Goal: Information Seeking & Learning: Learn about a topic

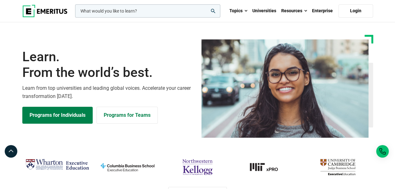
click at [159, 44] on div "Learn. From the world’s best. Learn from top universities and leading global vo…" at bounding box center [198, 86] width 358 height 103
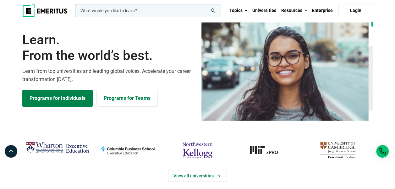
scroll to position [31, 0]
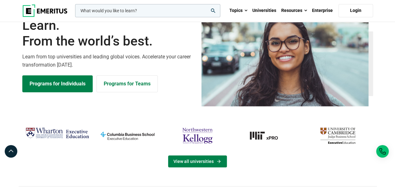
click at [194, 161] on link "View all universities" at bounding box center [197, 162] width 59 height 12
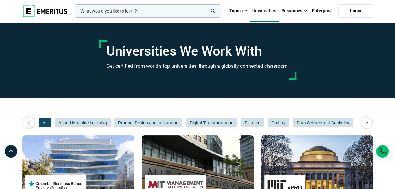
scroll to position [31, 0]
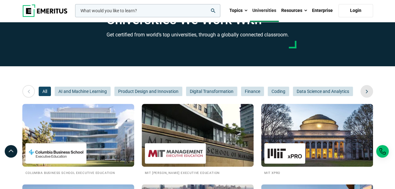
click at [368, 91] on icon at bounding box center [367, 91] width 11 height 11
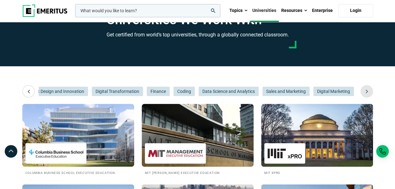
click at [368, 91] on icon at bounding box center [367, 91] width 11 height 11
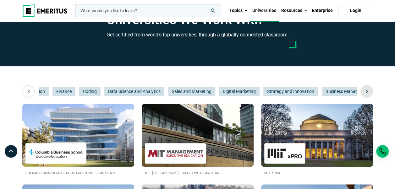
click at [368, 91] on icon at bounding box center [367, 91] width 11 height 11
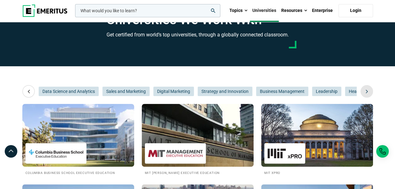
click at [368, 91] on icon at bounding box center [367, 91] width 11 height 11
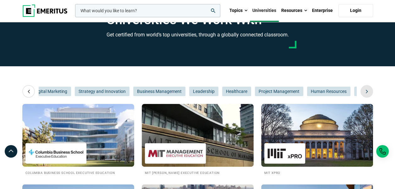
click at [368, 91] on icon at bounding box center [367, 91] width 11 height 11
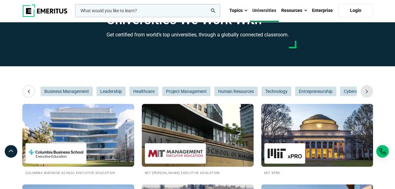
scroll to position [0, 472]
click at [29, 91] on icon at bounding box center [28, 91] width 11 height 11
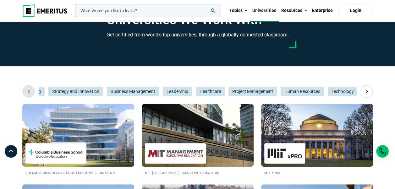
click at [28, 91] on icon at bounding box center [28, 91] width 11 height 11
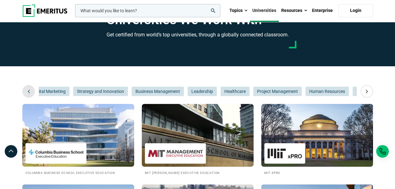
click at [28, 91] on icon at bounding box center [28, 91] width 11 height 11
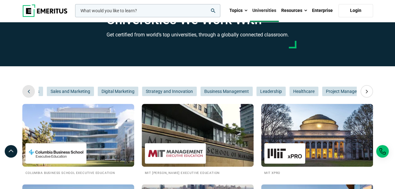
click at [28, 91] on icon at bounding box center [28, 91] width 11 height 11
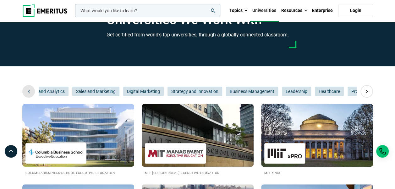
click at [28, 91] on icon at bounding box center [28, 91] width 11 height 11
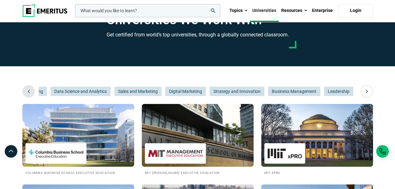
click at [28, 91] on icon at bounding box center [28, 91] width 11 height 11
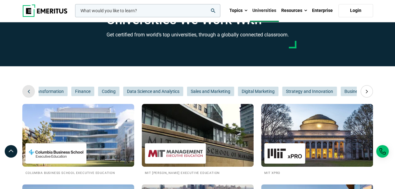
click at [28, 91] on icon at bounding box center [28, 91] width 11 height 11
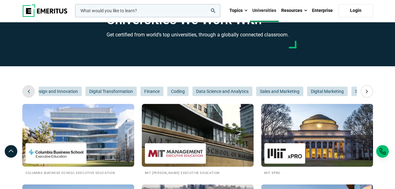
click at [28, 91] on icon at bounding box center [28, 91] width 11 height 11
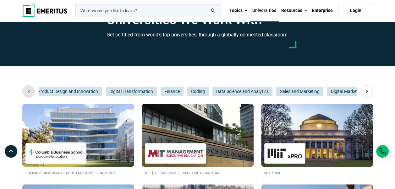
click at [28, 91] on icon at bounding box center [28, 91] width 11 height 11
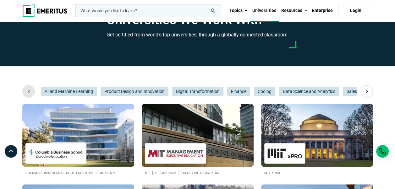
click at [28, 91] on icon at bounding box center [28, 91] width 11 height 11
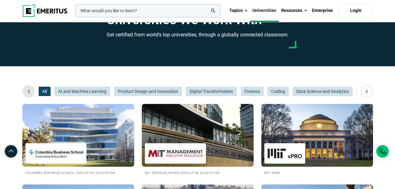
scroll to position [0, 0]
click at [28, 91] on icon at bounding box center [28, 91] width 11 height 11
click at [365, 92] on icon at bounding box center [367, 91] width 11 height 11
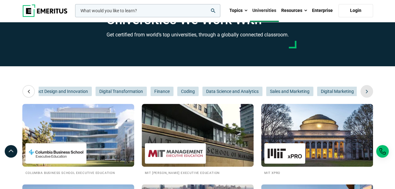
scroll to position [0, 94]
click at [365, 92] on icon at bounding box center [367, 91] width 11 height 11
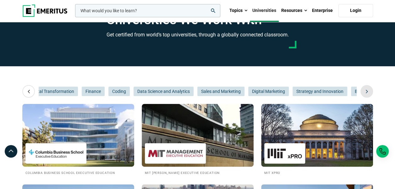
scroll to position [0, 189]
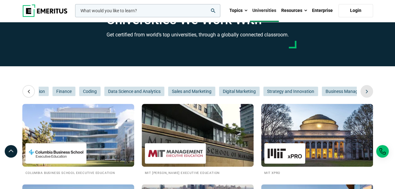
click at [368, 92] on icon at bounding box center [367, 91] width 11 height 11
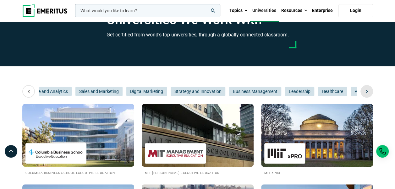
scroll to position [0, 283]
click at [368, 92] on icon at bounding box center [367, 91] width 11 height 11
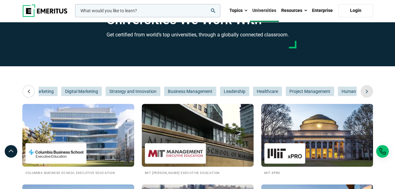
scroll to position [0, 377]
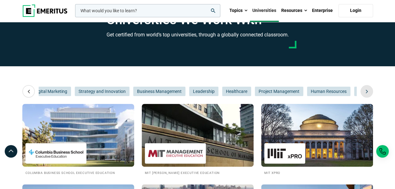
click at [368, 92] on icon at bounding box center [367, 91] width 11 height 11
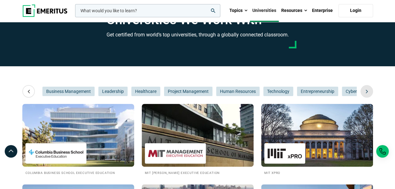
scroll to position [0, 472]
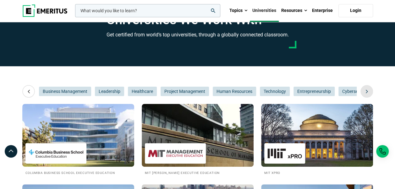
click at [368, 92] on icon at bounding box center [367, 91] width 11 height 11
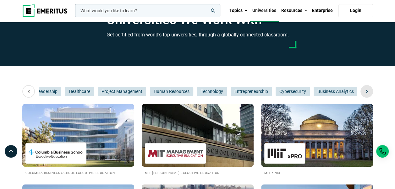
scroll to position [0, 566]
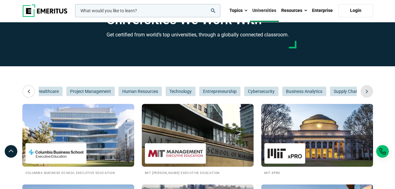
click at [368, 92] on icon at bounding box center [367, 91] width 11 height 11
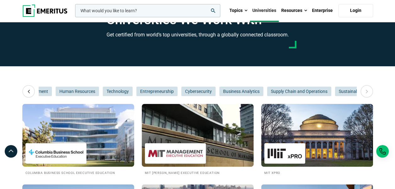
scroll to position [0, 640]
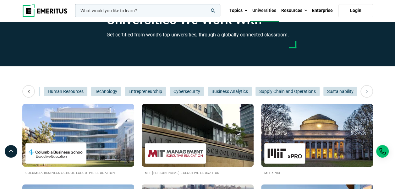
click at [368, 92] on icon at bounding box center [367, 91] width 11 height 11
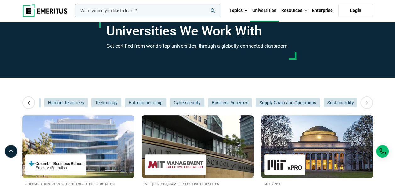
scroll to position [0, 0]
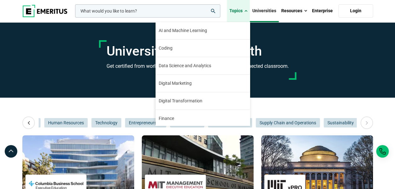
click at [247, 9] on span at bounding box center [246, 11] width 3 height 6
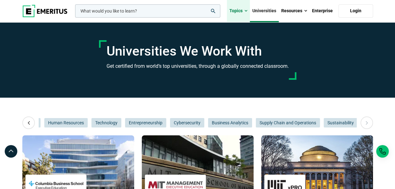
click at [247, 9] on span at bounding box center [246, 11] width 3 height 6
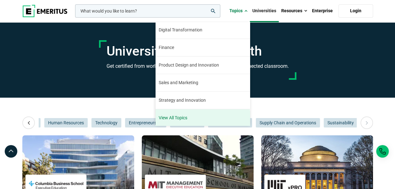
click at [184, 117] on link "View All Topics" at bounding box center [203, 117] width 94 height 17
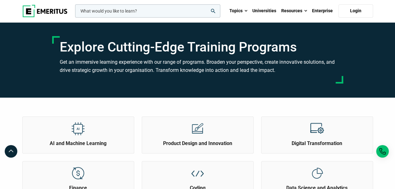
scroll to position [63, 0]
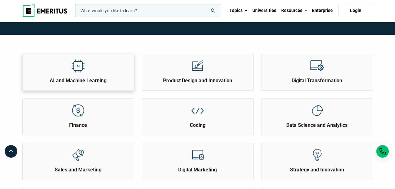
click at [100, 80] on h2 "AI and Machine Learning" at bounding box center [78, 80] width 108 height 7
click at [191, 76] on div at bounding box center [198, 65] width 24 height 23
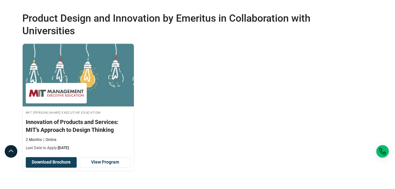
scroll to position [157, 0]
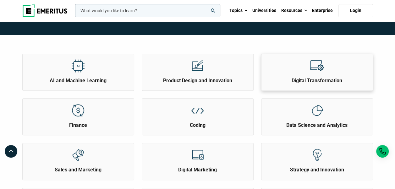
click at [314, 71] on img at bounding box center [317, 66] width 14 height 14
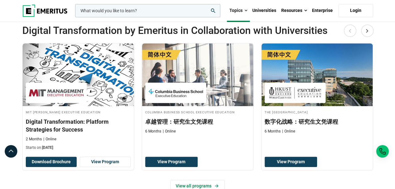
scroll to position [63, 0]
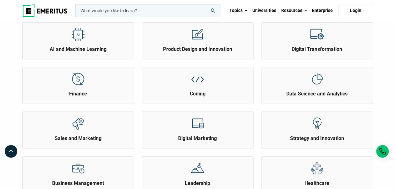
scroll to position [126, 0]
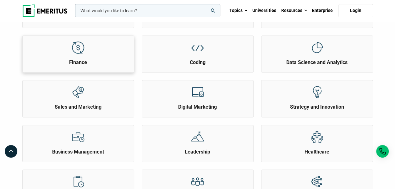
click at [82, 62] on h2 "Finance" at bounding box center [78, 62] width 108 height 7
click at [193, 104] on h2 "Digital Marketing" at bounding box center [198, 107] width 108 height 7
click at [206, 63] on h2 "Coding" at bounding box center [198, 62] width 108 height 7
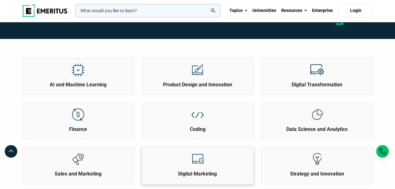
scroll to position [94, 0]
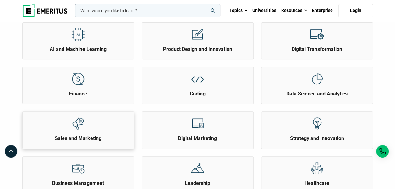
click at [75, 140] on h2 "Sales and Marketing" at bounding box center [78, 138] width 108 height 7
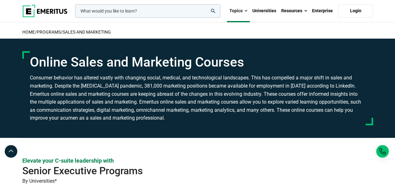
click at [25, 113] on div "Online Sales and Marketing Courses" at bounding box center [197, 88] width 351 height 74
drag, startPoint x: 60, startPoint y: 115, endPoint x: 70, endPoint y: 114, distance: 9.8
click at [61, 115] on h3 "Consumer behavior has altered vastly with changing social, medical, and technol…" at bounding box center [198, 98] width 336 height 48
click at [80, 114] on h3 "Consumer behavior has altered vastly with changing social, medical, and technol…" at bounding box center [198, 98] width 336 height 48
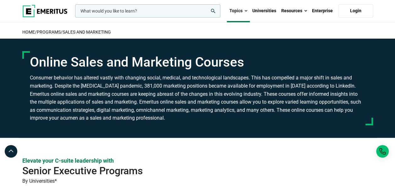
click at [97, 112] on h3 "Consumer behavior has altered vastly with changing social, medical, and technol…" at bounding box center [198, 98] width 336 height 48
click at [122, 111] on h3 "Consumer behavior has altered vastly with changing social, medical, and technol…" at bounding box center [198, 98] width 336 height 48
click at [133, 110] on h3 "Consumer behavior has altered vastly with changing social, medical, and technol…" at bounding box center [198, 98] width 336 height 48
click at [150, 112] on h3 "Consumer behavior has altered vastly with changing social, medical, and technol…" at bounding box center [198, 98] width 336 height 48
click at [166, 112] on h3 "Consumer behavior has altered vastly with changing social, medical, and technol…" at bounding box center [198, 98] width 336 height 48
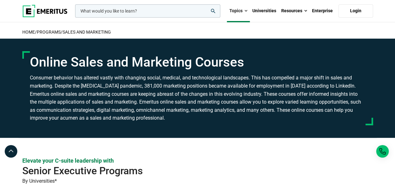
click at [175, 113] on h3 "Consumer behavior has altered vastly with changing social, medical, and technol…" at bounding box center [198, 98] width 336 height 48
click at [199, 113] on h3 "Consumer behavior has altered vastly with changing social, medical, and technol…" at bounding box center [198, 98] width 336 height 48
click at [211, 113] on h3 "Consumer behavior has altered vastly with changing social, medical, and technol…" at bounding box center [198, 98] width 336 height 48
click at [223, 114] on h3 "Consumer behavior has altered vastly with changing social, medical, and technol…" at bounding box center [198, 98] width 336 height 48
click at [241, 114] on h3 "Consumer behavior has altered vastly with changing social, medical, and technol…" at bounding box center [198, 98] width 336 height 48
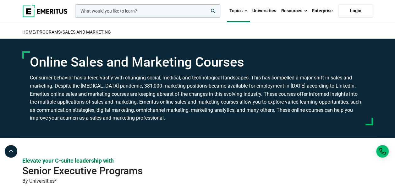
click at [253, 114] on h3 "Consumer behavior has altered vastly with changing social, medical, and technol…" at bounding box center [198, 98] width 336 height 48
click at [270, 114] on h3 "Consumer behavior has altered vastly with changing social, medical, and technol…" at bounding box center [198, 98] width 336 height 48
click at [320, 115] on h3 "Consumer behavior has altered vastly with changing social, medical, and technol…" at bounding box center [198, 98] width 336 height 48
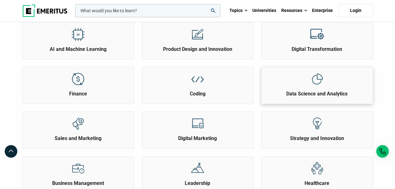
click at [319, 82] on img at bounding box center [317, 79] width 14 height 14
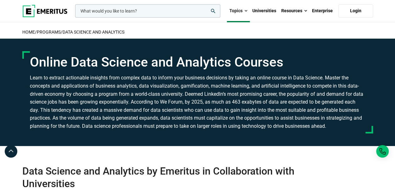
click at [362, 73] on div "Online Data Science and Analytics Courses" at bounding box center [197, 92] width 351 height 82
click at [36, 86] on h3 at bounding box center [198, 102] width 336 height 56
click at [49, 87] on h3 at bounding box center [198, 102] width 336 height 56
drag, startPoint x: 65, startPoint y: 87, endPoint x: 72, endPoint y: 86, distance: 6.9
click at [65, 87] on h3 at bounding box center [198, 102] width 336 height 56
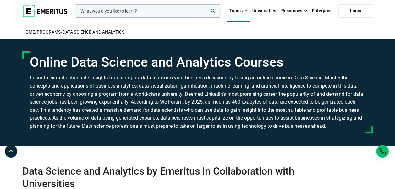
click at [78, 86] on h3 at bounding box center [198, 102] width 336 height 56
click at [100, 87] on h3 at bounding box center [198, 102] width 336 height 56
click at [140, 88] on h3 at bounding box center [198, 102] width 336 height 56
click at [148, 88] on h3 at bounding box center [198, 102] width 336 height 56
click at [155, 88] on h3 at bounding box center [198, 102] width 336 height 56
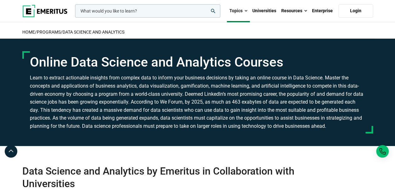
click at [180, 87] on h3 at bounding box center [198, 102] width 336 height 56
click at [194, 87] on h3 at bounding box center [198, 102] width 336 height 56
click at [213, 87] on h3 at bounding box center [198, 102] width 336 height 56
click at [226, 88] on h3 at bounding box center [198, 102] width 336 height 56
drag, startPoint x: 247, startPoint y: 89, endPoint x: 258, endPoint y: 89, distance: 11.0
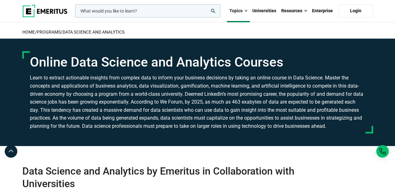
click at [247, 89] on h3 at bounding box center [198, 102] width 336 height 56
click at [264, 88] on h3 at bounding box center [198, 102] width 336 height 56
click at [284, 88] on h3 at bounding box center [198, 102] width 336 height 56
click at [297, 88] on h3 at bounding box center [198, 102] width 336 height 56
click at [311, 88] on h3 at bounding box center [198, 102] width 336 height 56
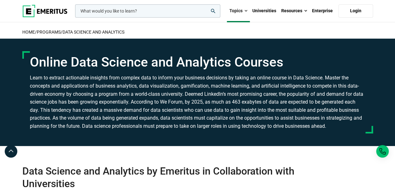
drag, startPoint x: 337, startPoint y: 86, endPoint x: 360, endPoint y: 85, distance: 22.4
click at [338, 86] on h3 at bounding box center [198, 102] width 336 height 56
click at [360, 85] on h3 at bounding box center [198, 102] width 336 height 56
click at [37, 96] on h3 at bounding box center [198, 102] width 336 height 56
click at [54, 97] on h3 at bounding box center [198, 102] width 336 height 56
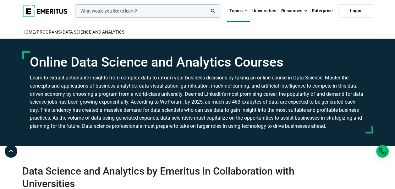
click at [63, 97] on h3 at bounding box center [198, 102] width 336 height 56
click at [73, 97] on h3 at bounding box center [198, 102] width 336 height 56
click at [89, 97] on h3 at bounding box center [198, 102] width 336 height 56
click at [101, 97] on h3 at bounding box center [198, 102] width 336 height 56
click at [110, 97] on h3 at bounding box center [198, 102] width 336 height 56
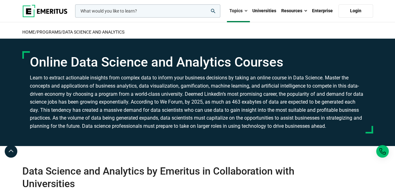
click at [119, 97] on h3 at bounding box center [198, 102] width 336 height 56
click at [127, 97] on h3 at bounding box center [198, 102] width 336 height 56
drag, startPoint x: 139, startPoint y: 97, endPoint x: 149, endPoint y: 97, distance: 10.4
click at [139, 97] on h3 at bounding box center [198, 102] width 336 height 56
click at [149, 97] on h3 at bounding box center [198, 102] width 336 height 56
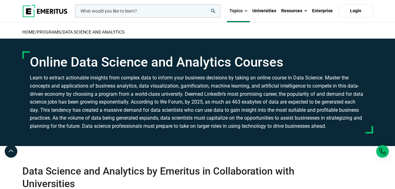
click at [167, 98] on h3 at bounding box center [198, 102] width 336 height 56
drag, startPoint x: 185, startPoint y: 98, endPoint x: 188, endPoint y: 101, distance: 4.3
click at [185, 98] on h3 at bounding box center [198, 102] width 336 height 56
click at [193, 98] on h3 at bounding box center [198, 102] width 336 height 56
click at [211, 97] on h3 at bounding box center [198, 102] width 336 height 56
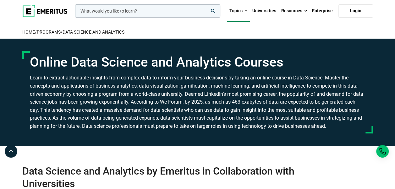
click at [231, 97] on h3 at bounding box center [198, 102] width 336 height 56
click at [250, 98] on h3 at bounding box center [198, 102] width 336 height 56
click at [270, 98] on h3 at bounding box center [198, 102] width 336 height 56
drag, startPoint x: 292, startPoint y: 97, endPoint x: 326, endPoint y: 98, distance: 33.6
click at [292, 97] on h3 at bounding box center [198, 102] width 336 height 56
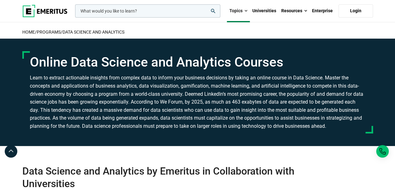
drag, startPoint x: 326, startPoint y: 98, endPoint x: 353, endPoint y: 99, distance: 27.0
click at [326, 98] on h3 at bounding box center [198, 102] width 336 height 56
click at [368, 99] on div "Online Data Science and Analytics Courses" at bounding box center [197, 92] width 351 height 82
click at [377, 99] on div "Online Data Science and Analytics Courses" at bounding box center [198, 93] width 358 height 108
click at [30, 103] on h3 at bounding box center [198, 102] width 336 height 56
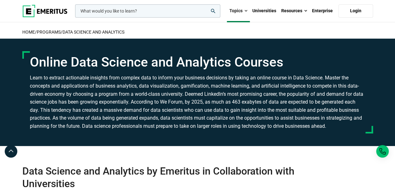
click at [47, 100] on h3 at bounding box center [198, 102] width 336 height 56
click at [69, 102] on h3 at bounding box center [198, 102] width 336 height 56
click at [89, 103] on h3 at bounding box center [198, 102] width 336 height 56
click at [111, 104] on h3 at bounding box center [198, 102] width 336 height 56
click at [131, 103] on h3 at bounding box center [198, 102] width 336 height 56
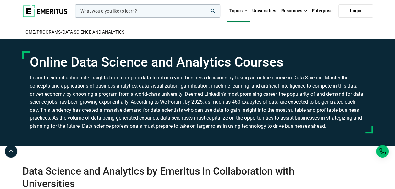
drag, startPoint x: 167, startPoint y: 107, endPoint x: 195, endPoint y: 107, distance: 28.6
click at [167, 107] on h3 at bounding box center [198, 102] width 336 height 56
click at [196, 107] on h3 at bounding box center [198, 102] width 336 height 56
click at [223, 107] on h3 at bounding box center [198, 102] width 336 height 56
drag, startPoint x: 223, startPoint y: 107, endPoint x: 246, endPoint y: 107, distance: 22.6
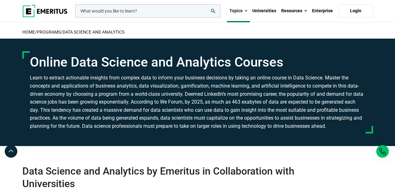
click at [246, 107] on h3 at bounding box center [198, 102] width 336 height 56
drag, startPoint x: 246, startPoint y: 107, endPoint x: 282, endPoint y: 107, distance: 36.8
click at [282, 107] on h3 at bounding box center [198, 102] width 336 height 56
drag, startPoint x: 282, startPoint y: 107, endPoint x: 323, endPoint y: 107, distance: 40.2
click at [323, 107] on h3 at bounding box center [198, 102] width 336 height 56
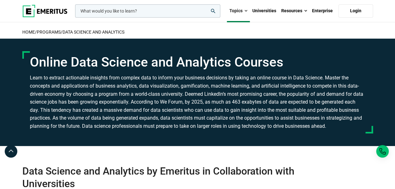
click at [356, 104] on h3 at bounding box center [198, 102] width 336 height 56
drag, startPoint x: 363, startPoint y: 102, endPoint x: 289, endPoint y: 119, distance: 75.4
click at [362, 102] on h3 at bounding box center [198, 102] width 336 height 56
click at [42, 113] on h3 at bounding box center [198, 102] width 336 height 56
click at [75, 113] on h3 at bounding box center [198, 102] width 336 height 56
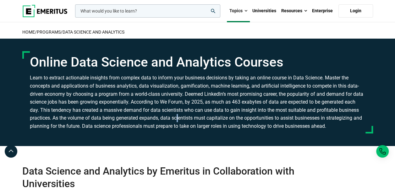
drag, startPoint x: 75, startPoint y: 113, endPoint x: 111, endPoint y: 115, distance: 36.9
click at [111, 115] on h3 at bounding box center [198, 102] width 336 height 56
drag, startPoint x: 111, startPoint y: 115, endPoint x: 142, endPoint y: 117, distance: 31.2
click at [142, 117] on h3 at bounding box center [198, 102] width 336 height 56
drag, startPoint x: 142, startPoint y: 117, endPoint x: 232, endPoint y: 116, distance: 89.3
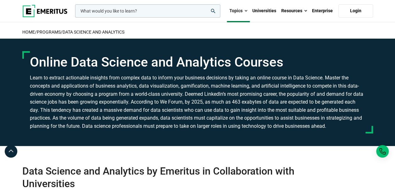
click at [216, 116] on h3 at bounding box center [198, 102] width 336 height 56
click at [276, 116] on h3 at bounding box center [198, 102] width 336 height 56
click at [331, 121] on h3 at bounding box center [198, 102] width 336 height 56
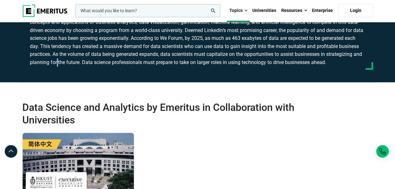
scroll to position [31, 0]
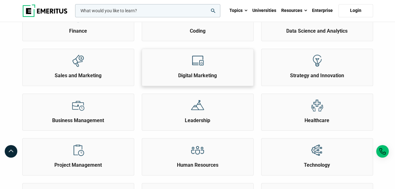
scroll to position [157, 0]
click at [199, 70] on div at bounding box center [198, 60] width 24 height 23
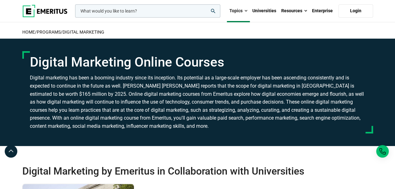
click at [363, 78] on h3 "Digital marketing has been a booming industry since its inception. Its potentia…" at bounding box center [198, 102] width 336 height 56
click at [43, 87] on h3 "Digital marketing has been a booming industry since its inception. Its potentia…" at bounding box center [198, 102] width 336 height 56
click at [69, 89] on h3 "Digital marketing has been a booming industry since its inception. Its potentia…" at bounding box center [198, 102] width 336 height 56
click at [89, 88] on h3 "Digital marketing has been a booming industry since its inception. Its potentia…" at bounding box center [198, 102] width 336 height 56
click at [101, 88] on h3 "Digital marketing has been a booming industry since its inception. Its potentia…" at bounding box center [198, 102] width 336 height 56
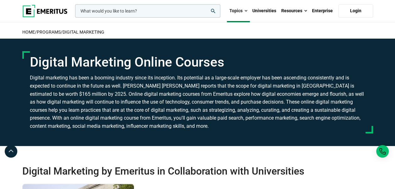
click at [116, 88] on h3 "Digital marketing has been a booming industry since its inception. Its potentia…" at bounding box center [198, 102] width 336 height 56
drag, startPoint x: 130, startPoint y: 88, endPoint x: 146, endPoint y: 88, distance: 15.7
click at [130, 88] on h3 "Digital marketing has been a booming industry since its inception. Its potentia…" at bounding box center [198, 102] width 336 height 56
click at [147, 88] on h3 "Digital marketing has been a booming industry since its inception. Its potentia…" at bounding box center [198, 102] width 336 height 56
click at [163, 88] on h3 "Digital marketing has been a booming industry since its inception. Its potentia…" at bounding box center [198, 102] width 336 height 56
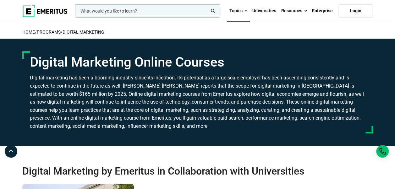
click at [180, 88] on h3 "Digital marketing has been a booming industry since its inception. Its potentia…" at bounding box center [198, 102] width 336 height 56
drag, startPoint x: 195, startPoint y: 88, endPoint x: 209, endPoint y: 88, distance: 14.1
click at [196, 88] on h3 "Digital marketing has been a booming industry since its inception. Its potentia…" at bounding box center [198, 102] width 336 height 56
click at [209, 88] on h3 "Digital marketing has been a booming industry since its inception. Its potentia…" at bounding box center [198, 102] width 336 height 56
click at [230, 88] on h3 "Digital marketing has been a booming industry since its inception. Its potentia…" at bounding box center [198, 102] width 336 height 56
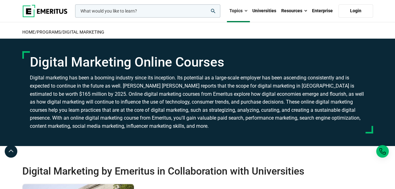
click at [260, 89] on h3 "Digital marketing has been a booming industry since its inception. Its potentia…" at bounding box center [198, 102] width 336 height 56
drag, startPoint x: 260, startPoint y: 89, endPoint x: 309, endPoint y: 89, distance: 48.7
click at [299, 89] on h3 "Digital marketing has been a booming industry since its inception. Its potentia…" at bounding box center [198, 102] width 336 height 56
click at [326, 88] on h3 "Digital marketing has been a booming industry since its inception. Its potentia…" at bounding box center [198, 102] width 336 height 56
click at [347, 88] on h3 "Digital marketing has been a booming industry since its inception. Its potentia…" at bounding box center [198, 102] width 336 height 56
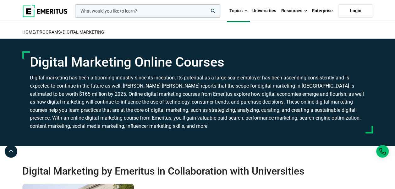
click at [368, 86] on div "Digital Marketing Online Courses" at bounding box center [197, 92] width 351 height 82
click at [35, 98] on h3 "Digital marketing has been a booming industry since its inception. Its potentia…" at bounding box center [198, 102] width 336 height 56
click at [63, 97] on h3 "Digital marketing has been a booming industry since its inception. Its potentia…" at bounding box center [198, 102] width 336 height 56
click at [77, 97] on h3 "Digital marketing has been a booming industry since its inception. Its potentia…" at bounding box center [198, 102] width 336 height 56
click at [99, 99] on h3 "Digital marketing has been a booming industry since its inception. Its potentia…" at bounding box center [198, 102] width 336 height 56
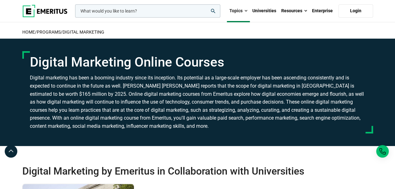
click at [140, 100] on h3 "Digital marketing has been a booming industry since its inception. Its potentia…" at bounding box center [198, 102] width 336 height 56
drag, startPoint x: 164, startPoint y: 99, endPoint x: 171, endPoint y: 99, distance: 7.2
click at [165, 99] on h3 "Digital marketing has been a booming industry since its inception. Its potentia…" at bounding box center [198, 102] width 336 height 56
click at [223, 99] on h3 "Digital marketing has been a booming industry since its inception. Its potentia…" at bounding box center [198, 102] width 336 height 56
drag, startPoint x: 223, startPoint y: 99, endPoint x: 280, endPoint y: 98, distance: 57.9
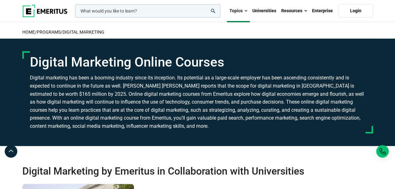
click at [278, 98] on h3 "Digital marketing has been a booming industry since its inception. Its potentia…" at bounding box center [198, 102] width 336 height 56
click at [354, 98] on h3 "Digital marketing has been a booming industry since its inception. Its potentia…" at bounding box center [198, 102] width 336 height 56
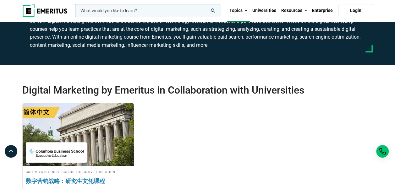
scroll to position [94, 0]
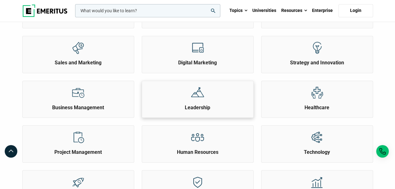
scroll to position [157, 0]
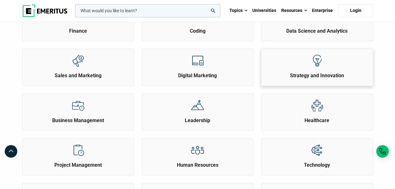
click at [318, 70] on div at bounding box center [317, 60] width 24 height 23
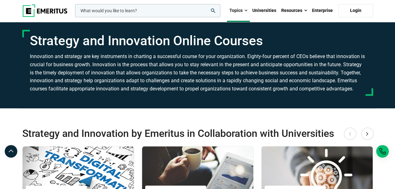
scroll to position [31, 0]
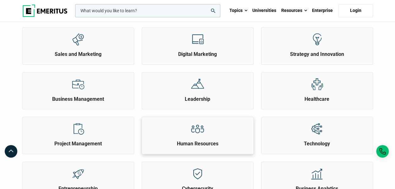
scroll to position [189, 0]
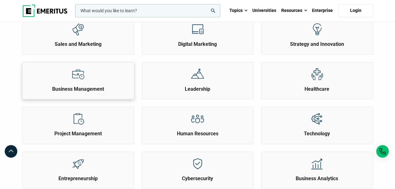
click at [75, 91] on h2 "Business Management" at bounding box center [78, 89] width 108 height 7
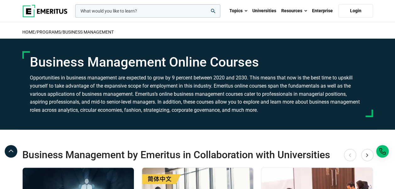
scroll to position [94, 0]
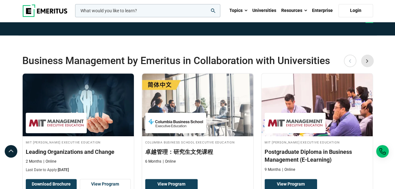
click at [368, 60] on button "Next" at bounding box center [367, 61] width 13 height 13
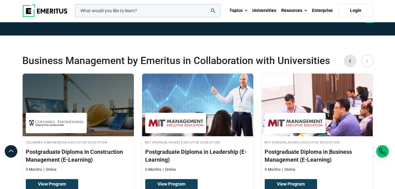
click at [351, 61] on button "Previous" at bounding box center [350, 61] width 13 height 13
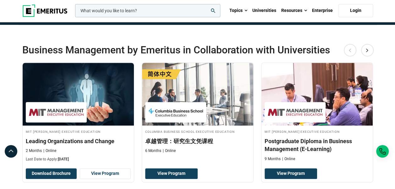
scroll to position [31, 0]
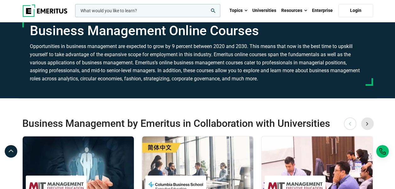
click at [366, 122] on button "Next" at bounding box center [367, 124] width 13 height 13
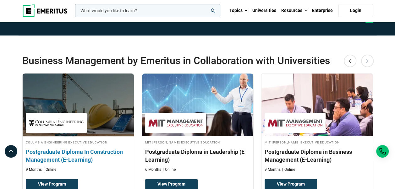
scroll to position [126, 0]
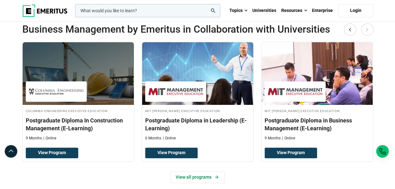
click at [367, 30] on button "Next" at bounding box center [367, 29] width 13 height 13
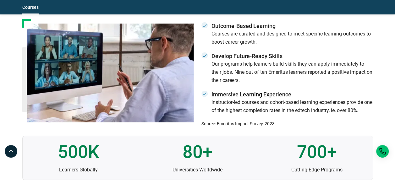
scroll to position [1698, 0]
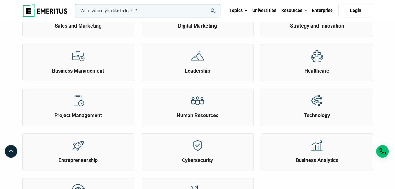
scroll to position [220, 0]
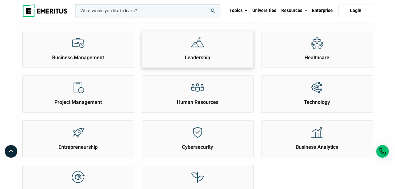
click at [213, 57] on h2 "Leadership" at bounding box center [198, 57] width 108 height 7
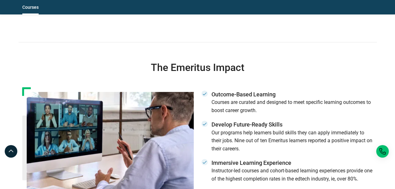
scroll to position [1289, 0]
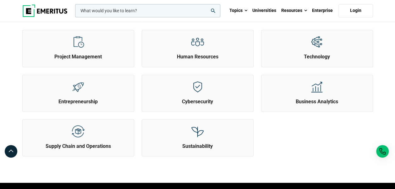
scroll to position [252, 0]
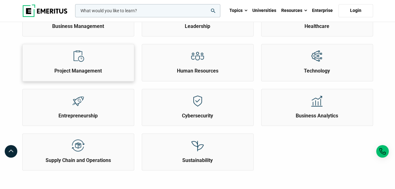
click at [78, 68] on h2 "Project Management" at bounding box center [78, 71] width 108 height 7
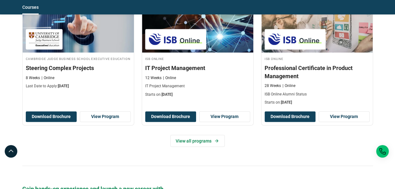
scroll to position [912, 0]
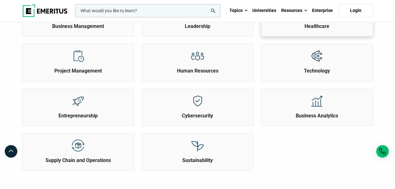
click at [316, 30] on div "Healthcare" at bounding box center [317, 17] width 112 height 37
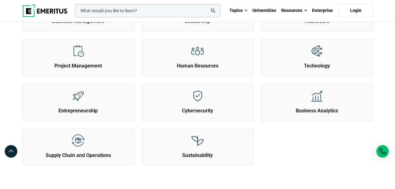
scroll to position [252, 0]
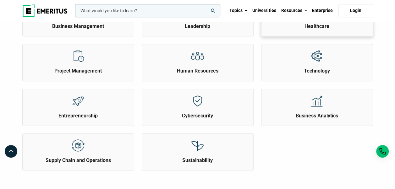
click at [296, 25] on h2 "Healthcare" at bounding box center [317, 26] width 108 height 7
click at [219, 72] on h2 "Human Resources" at bounding box center [198, 71] width 108 height 7
click at [205, 110] on div at bounding box center [198, 100] width 24 height 23
click at [83, 103] on img at bounding box center [78, 101] width 14 height 14
click at [338, 65] on div "Technology" at bounding box center [317, 59] width 111 height 30
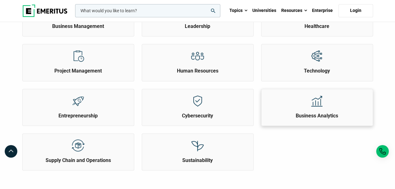
click at [316, 113] on h2 "Business Analytics" at bounding box center [317, 116] width 108 height 7
click at [318, 64] on div at bounding box center [317, 55] width 24 height 23
click at [200, 157] on h2 "Sustainability" at bounding box center [198, 160] width 108 height 7
click at [207, 154] on div at bounding box center [198, 145] width 24 height 23
click at [74, 145] on img at bounding box center [78, 146] width 14 height 14
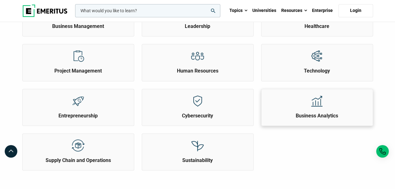
click at [310, 105] on img at bounding box center [317, 101] width 14 height 14
click at [209, 105] on div at bounding box center [198, 100] width 24 height 23
click at [93, 113] on h2 "Entrepreneurship" at bounding box center [78, 116] width 108 height 7
click at [324, 62] on img at bounding box center [317, 56] width 14 height 14
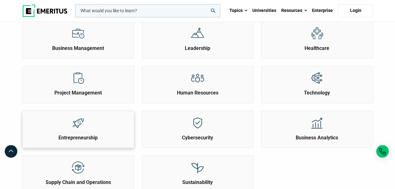
scroll to position [220, 0]
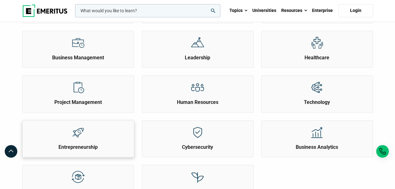
click at [77, 138] on div at bounding box center [78, 132] width 24 height 23
click at [306, 92] on div at bounding box center [317, 87] width 24 height 23
click at [205, 103] on h2 "Human Resources" at bounding box center [198, 102] width 108 height 7
click at [84, 95] on div at bounding box center [78, 87] width 24 height 23
click at [323, 52] on div at bounding box center [317, 42] width 24 height 23
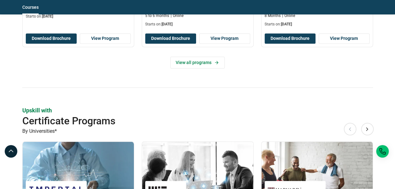
scroll to position [503, 0]
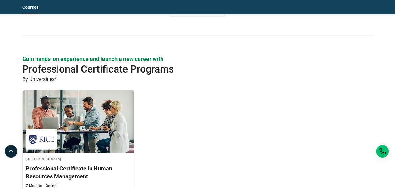
scroll to position [723, 0]
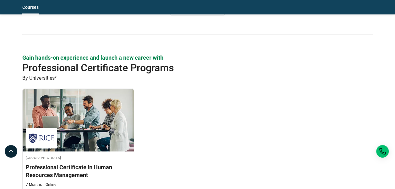
click at [209, 74] on p "By Universities*" at bounding box center [197, 78] width 351 height 8
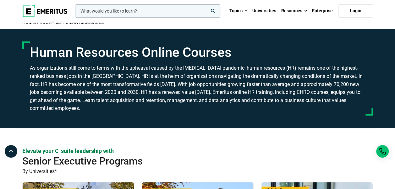
scroll to position [0, 0]
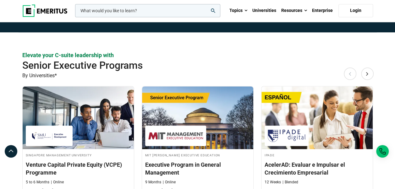
scroll to position [126, 0]
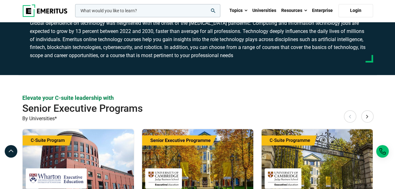
scroll to position [94, 0]
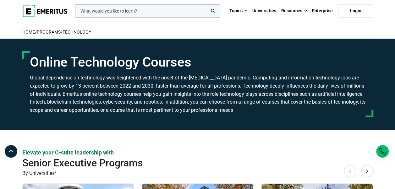
click at [221, 150] on p "Elevate your C-suite leadership with" at bounding box center [197, 153] width 351 height 8
click at [266, 32] on h2 "home / Programs / Technology" at bounding box center [197, 31] width 351 height 13
click at [219, 160] on h2 "Senior Executive Programs" at bounding box center [180, 163] width 316 height 13
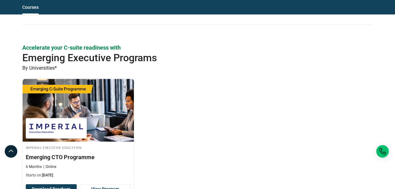
scroll to position [283, 0]
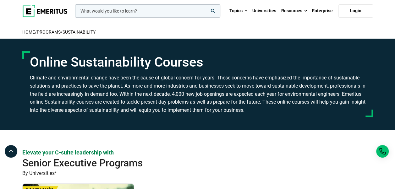
click at [48, 81] on h3 "Climate and environmental change have been the cause of global concern for year…" at bounding box center [198, 94] width 336 height 40
click at [64, 61] on h1 "Online Sustainability Courses" at bounding box center [198, 62] width 336 height 16
click at [54, 64] on h1 "Online Sustainability Courses" at bounding box center [198, 62] width 336 height 16
click at [89, 62] on h1 "Online Sustainability Courses" at bounding box center [198, 62] width 336 height 16
click at [103, 61] on h1 "Online Sustainability Courses" at bounding box center [198, 62] width 336 height 16
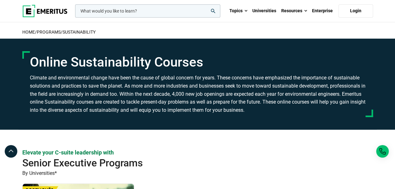
click at [136, 60] on h1 "Online Sustainability Courses" at bounding box center [198, 62] width 336 height 16
click at [219, 55] on h1 "Online Sustainability Courses" at bounding box center [198, 62] width 336 height 16
click at [41, 77] on h3 "Climate and environmental change have been the cause of global concern for year…" at bounding box center [198, 94] width 336 height 40
click at [206, 58] on h1 "Online Sustainability Courses" at bounding box center [198, 62] width 336 height 16
click at [209, 62] on h1 "Online Sustainability Courses" at bounding box center [198, 62] width 336 height 16
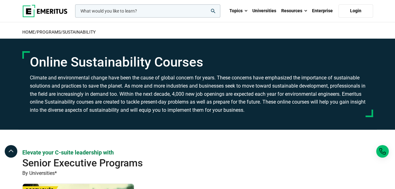
click at [209, 62] on h1 "Online Sustainability Courses" at bounding box center [198, 62] width 336 height 16
click at [28, 63] on div "Online Sustainability Courses Climate and environmental change have been the ca…" at bounding box center [197, 84] width 351 height 66
click at [73, 64] on h1 "Online Sustainability Courses" at bounding box center [198, 62] width 336 height 16
click at [70, 64] on h1 "Online Sustainability Courses" at bounding box center [198, 62] width 336 height 16
click at [258, 63] on h1 "Online Sustainability Courses" at bounding box center [198, 62] width 336 height 16
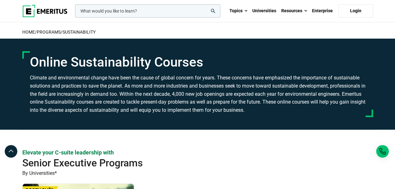
drag, startPoint x: 217, startPoint y: 68, endPoint x: 213, endPoint y: 70, distance: 4.9
click at [217, 69] on h1 "Online Sustainability Courses" at bounding box center [198, 62] width 336 height 16
click at [31, 64] on h1 "Online Sustainability Courses" at bounding box center [198, 62] width 336 height 16
click at [209, 59] on h1 "Online Sustainability Courses" at bounding box center [198, 62] width 336 height 16
click at [296, 169] on h2 "Senior Executive Programs" at bounding box center [180, 163] width 316 height 13
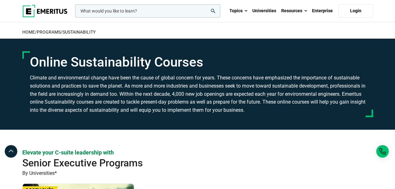
click at [264, 149] on p "Elevate your C-suite leadership with" at bounding box center [197, 153] width 351 height 8
click at [227, 28] on h2 "home / Programs / Sustainability" at bounding box center [197, 31] width 351 height 13
click at [207, 150] on p "Elevate your C-suite leadership with" at bounding box center [197, 153] width 351 height 8
click at [232, 150] on p "Elevate your C-suite leadership with" at bounding box center [197, 153] width 351 height 8
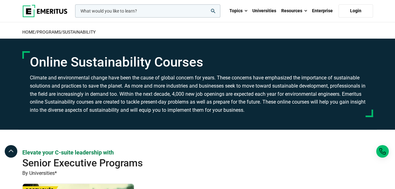
click at [237, 64] on h1 "Online Sustainability Courses" at bounding box center [198, 62] width 336 height 16
click at [46, 76] on h3 "Climate and environmental change have been the cause of global concern for year…" at bounding box center [198, 94] width 336 height 40
click at [100, 79] on h3 "Climate and environmental change have been the cause of global concern for year…" at bounding box center [198, 94] width 336 height 40
click at [117, 79] on h3 "Climate and environmental change have been the cause of global concern for year…" at bounding box center [198, 94] width 336 height 40
click at [182, 154] on p "Elevate your C-suite leadership with" at bounding box center [197, 153] width 351 height 8
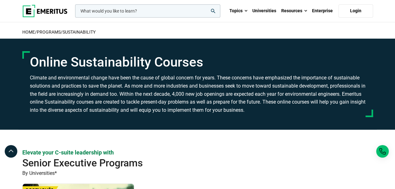
click at [209, 169] on h2 "Senior Executive Programs" at bounding box center [180, 163] width 316 height 13
click at [194, 150] on p "Elevate your C-suite leadership with" at bounding box center [197, 153] width 351 height 8
click at [153, 30] on h2 "home / Programs / Sustainability" at bounding box center [197, 31] width 351 height 13
click at [185, 158] on h2 "Senior Executive Programs" at bounding box center [180, 163] width 316 height 13
click at [227, 31] on h2 "home / Programs / Sustainability" at bounding box center [197, 31] width 351 height 13
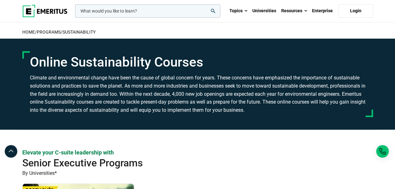
click at [139, 34] on h2 "home / Programs / Sustainability" at bounding box center [197, 31] width 351 height 13
drag, startPoint x: 231, startPoint y: 34, endPoint x: 236, endPoint y: 33, distance: 5.3
click at [231, 34] on h2 "home / Programs / Sustainability" at bounding box center [197, 31] width 351 height 13
click at [257, 27] on h2 "home / Programs / Sustainability" at bounding box center [197, 31] width 351 height 13
click at [280, 27] on h2 "home / Programs / Sustainability" at bounding box center [197, 31] width 351 height 13
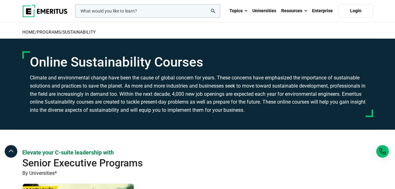
click at [154, 32] on h2 "home / Programs / Sustainability" at bounding box center [197, 31] width 351 height 13
click at [152, 33] on h2 "home / Programs / Sustainability" at bounding box center [197, 31] width 351 height 13
click at [215, 31] on h2 "home / Programs / Sustainability" at bounding box center [197, 31] width 351 height 13
click at [280, 24] on div "home / Programs / Sustainability" at bounding box center [198, 30] width 358 height 16
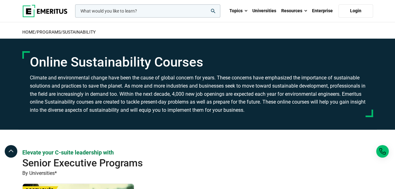
click at [150, 28] on h2 "home / Programs / Sustainability" at bounding box center [197, 31] width 351 height 13
click at [30, 63] on h1 "Online Sustainability Courses" at bounding box center [198, 62] width 336 height 16
click at [221, 59] on h1 "Online Sustainability Courses" at bounding box center [198, 62] width 336 height 16
click at [215, 60] on h1 "Online Sustainability Courses" at bounding box center [198, 62] width 336 height 16
click at [199, 155] on p "Elevate your C-suite leadership with" at bounding box center [197, 153] width 351 height 8
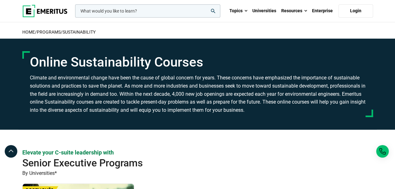
click at [184, 166] on h2 "Senior Executive Programs" at bounding box center [180, 163] width 316 height 13
click at [27, 76] on div "Online Sustainability Courses Climate and environmental change have been the ca…" at bounding box center [197, 84] width 351 height 66
click at [35, 77] on h3 "Climate and environmental change have been the cause of global concern for year…" at bounding box center [198, 94] width 336 height 40
click at [43, 78] on h3 "Climate and environmental change have been the cause of global concern for year…" at bounding box center [198, 94] width 336 height 40
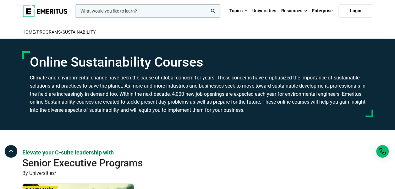
click at [58, 78] on h3 "Climate and environmental change have been the cause of global concern for year…" at bounding box center [198, 94] width 336 height 40
click at [74, 79] on h3 "Climate and environmental change have been the cause of global concern for year…" at bounding box center [198, 94] width 336 height 40
click at [228, 56] on h1 "Online Sustainability Courses" at bounding box center [198, 62] width 336 height 16
click at [35, 76] on h3 "Climate and environmental change have been the cause of global concern for year…" at bounding box center [198, 94] width 336 height 40
click at [48, 75] on h3 "Climate and environmental change have been the cause of global concern for year…" at bounding box center [198, 94] width 336 height 40
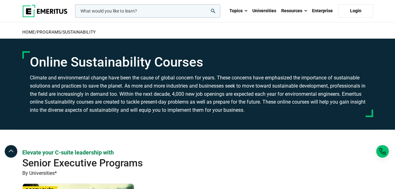
click at [51, 87] on h3 "Climate and environmental change have been the cause of global concern for year…" at bounding box center [198, 94] width 336 height 40
click at [223, 55] on h1 "Online Sustainability Courses" at bounding box center [198, 62] width 336 height 16
click at [27, 79] on div "Online Sustainability Courses Climate and environmental change have been the ca…" at bounding box center [197, 84] width 351 height 66
click at [50, 81] on h3 "Climate and environmental change have been the cause of global concern for year…" at bounding box center [198, 94] width 336 height 40
click at [53, 80] on h3 "Climate and environmental change have been the cause of global concern for year…" at bounding box center [198, 94] width 336 height 40
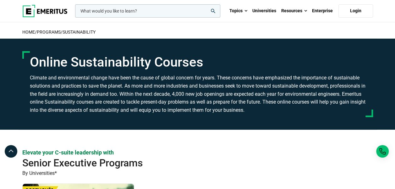
click at [81, 78] on h3 "Climate and environmental change have been the cause of global concern for year…" at bounding box center [198, 94] width 336 height 40
click at [247, 40] on div "Online Sustainability Courses Climate and environmental change have been the ca…" at bounding box center [198, 84] width 358 height 91
click at [35, 79] on h3 "Climate and environmental change have been the cause of global concern for year…" at bounding box center [198, 94] width 336 height 40
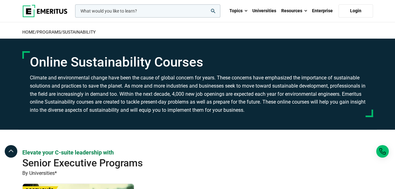
click at [61, 75] on h3 "Climate and environmental change have been the cause of global concern for year…" at bounding box center [198, 94] width 336 height 40
click at [235, 60] on h1 "Online Sustainability Courses" at bounding box center [198, 62] width 336 height 16
click at [252, 149] on p "Elevate your C-suite leadership with" at bounding box center [197, 153] width 351 height 8
click at [132, 86] on h3 "Climate and environmental change have been the cause of global concern for year…" at bounding box center [198, 94] width 336 height 40
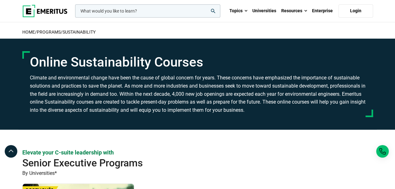
click at [137, 86] on h3 "Climate and environmental change have been the cause of global concern for year…" at bounding box center [198, 94] width 336 height 40
click at [150, 86] on h3 "Climate and environmental change have been the cause of global concern for year…" at bounding box center [198, 94] width 336 height 40
click at [160, 86] on h3 "Climate and environmental change have been the cause of global concern for year…" at bounding box center [198, 94] width 336 height 40
click at [169, 87] on h3 "Climate and environmental change have been the cause of global concern for year…" at bounding box center [198, 94] width 336 height 40
click at [180, 87] on h3 "Climate and environmental change have been the cause of global concern for year…" at bounding box center [198, 94] width 336 height 40
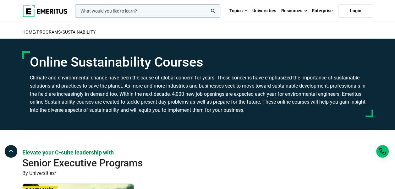
click at [187, 87] on h3 "Climate and environmental change have been the cause of global concern for year…" at bounding box center [198, 94] width 336 height 40
click at [204, 86] on h3 "Climate and environmental change have been the cause of global concern for year…" at bounding box center [198, 94] width 336 height 40
click at [210, 86] on h3 "Climate and environmental change have been the cause of global concern for year…" at bounding box center [198, 94] width 336 height 40
click at [219, 87] on h3 "Climate and environmental change have been the cause of global concern for year…" at bounding box center [198, 94] width 336 height 40
drag, startPoint x: 219, startPoint y: 87, endPoint x: 233, endPoint y: 87, distance: 13.2
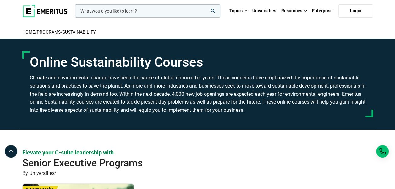
click at [231, 87] on h3 "Climate and environmental change have been the cause of global concern for year…" at bounding box center [198, 94] width 336 height 40
click at [234, 87] on h3 "Climate and environmental change have been the cause of global concern for year…" at bounding box center [198, 94] width 336 height 40
click at [249, 87] on h3 "Climate and environmental change have been the cause of global concern for year…" at bounding box center [198, 94] width 336 height 40
click at [264, 87] on h3 "Climate and environmental change have been the cause of global concern for year…" at bounding box center [198, 94] width 336 height 40
click at [276, 87] on h3 "Climate and environmental change have been the cause of global concern for year…" at bounding box center [198, 94] width 336 height 40
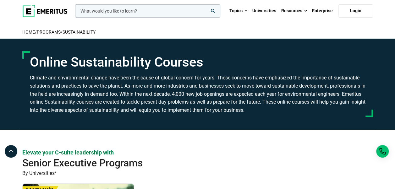
click at [286, 87] on h3 "Climate and environmental change have been the cause of global concern for year…" at bounding box center [198, 94] width 336 height 40
click at [299, 87] on h3 "Climate and environmental change have been the cause of global concern for year…" at bounding box center [198, 94] width 336 height 40
click at [310, 87] on h3 "Climate and environmental change have been the cause of global concern for year…" at bounding box center [198, 94] width 336 height 40
click at [323, 86] on h3 "Climate and environmental change have been the cause of global concern for year…" at bounding box center [198, 94] width 336 height 40
click at [372, 82] on div "Online Sustainability Courses Climate and environmental change have been the ca…" at bounding box center [197, 84] width 351 height 66
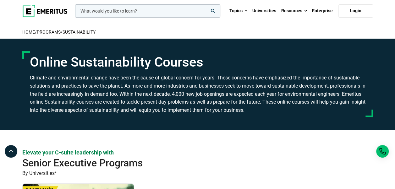
click at [24, 94] on div "Online Sustainability Courses Climate and environmental change have been the ca…" at bounding box center [197, 84] width 351 height 66
click at [52, 97] on h3 "Climate and environmental change have been the cause of global concern for year…" at bounding box center [198, 94] width 336 height 40
click at [73, 98] on h3 "Climate and environmental change have been the cause of global concern for year…" at bounding box center [198, 94] width 336 height 40
click at [91, 97] on h3 "Climate and environmental change have been the cause of global concern for year…" at bounding box center [198, 94] width 336 height 40
click at [106, 99] on h3 "Climate and environmental change have been the cause of global concern for year…" at bounding box center [198, 94] width 336 height 40
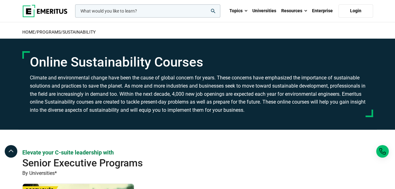
click at [118, 99] on h3 "Climate and environmental change have been the cause of global concern for year…" at bounding box center [198, 94] width 336 height 40
click at [121, 100] on h3 "Climate and environmental change have been the cause of global concern for year…" at bounding box center [198, 94] width 336 height 40
click at [134, 95] on h3 "Climate and environmental change have been the cause of global concern for year…" at bounding box center [198, 94] width 336 height 40
click at [140, 95] on h3 "Climate and environmental change have been the cause of global concern for year…" at bounding box center [198, 94] width 336 height 40
click at [145, 95] on h3 "Climate and environmental change have been the cause of global concern for year…" at bounding box center [198, 94] width 336 height 40
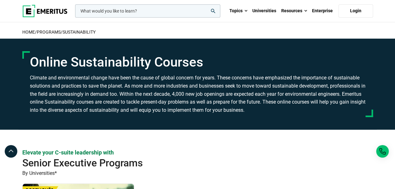
drag, startPoint x: 153, startPoint y: 95, endPoint x: 170, endPoint y: 95, distance: 17.6
click at [153, 95] on h3 "Climate and environmental change have been the cause of global concern for year…" at bounding box center [198, 94] width 336 height 40
click at [170, 95] on h3 "Climate and environmental change have been the cause of global concern for year…" at bounding box center [198, 94] width 336 height 40
click at [176, 95] on h3 "Climate and environmental change have been the cause of global concern for year…" at bounding box center [198, 94] width 336 height 40
click at [188, 96] on h3 "Climate and environmental change have been the cause of global concern for year…" at bounding box center [198, 94] width 336 height 40
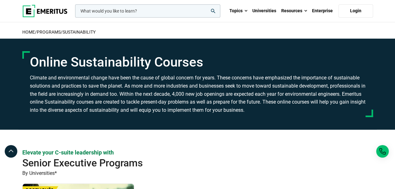
click at [200, 96] on h3 "Climate and environmental change have been the cause of global concern for year…" at bounding box center [198, 94] width 336 height 40
click at [207, 96] on h3 "Climate and environmental change have been the cause of global concern for year…" at bounding box center [198, 94] width 336 height 40
click at [221, 97] on h3 "Climate and environmental change have been the cause of global concern for year…" at bounding box center [198, 94] width 336 height 40
click at [228, 97] on h3 "Climate and environmental change have been the cause of global concern for year…" at bounding box center [198, 94] width 336 height 40
click at [237, 97] on h3 "Climate and environmental change have been the cause of global concern for year…" at bounding box center [198, 94] width 336 height 40
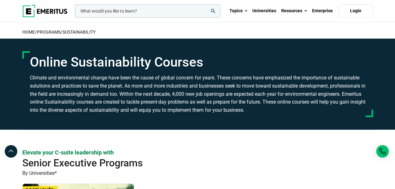
drag, startPoint x: 244, startPoint y: 97, endPoint x: 263, endPoint y: 96, distance: 18.6
click at [245, 97] on h3 "Climate and environmental change have been the cause of global concern for year…" at bounding box center [198, 94] width 336 height 40
click at [265, 96] on h3 "Climate and environmental change have been the cause of global concern for year…" at bounding box center [198, 94] width 336 height 40
drag, startPoint x: 265, startPoint y: 96, endPoint x: 288, endPoint y: 96, distance: 23.3
click at [287, 96] on h3 "Climate and environmental change have been the cause of global concern for year…" at bounding box center [198, 94] width 336 height 40
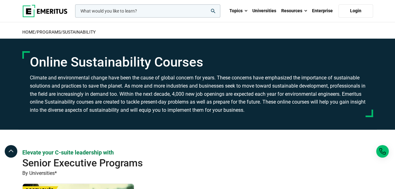
drag, startPoint x: 288, startPoint y: 96, endPoint x: 327, endPoint y: 96, distance: 38.7
click at [319, 96] on h3 "Climate and environmental change have been the cause of global concern for year…" at bounding box center [198, 94] width 336 height 40
drag, startPoint x: 346, startPoint y: 95, endPoint x: 366, endPoint y: 95, distance: 19.5
click at [351, 95] on h3 "Climate and environmental change have been the cause of global concern for year…" at bounding box center [198, 94] width 336 height 40
click at [366, 95] on div "Online Sustainability Courses Climate and environmental change have been the ca…" at bounding box center [197, 84] width 351 height 66
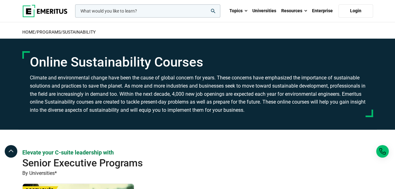
drag, startPoint x: 39, startPoint y: 101, endPoint x: 43, endPoint y: 102, distance: 4.7
click at [39, 101] on h3 "Climate and environmental change have been the cause of global concern for year…" at bounding box center [198, 94] width 336 height 40
click at [62, 102] on h3 "Climate and environmental change have been the cause of global concern for year…" at bounding box center [198, 94] width 336 height 40
click at [75, 103] on h3 "Climate and environmental change have been the cause of global concern for year…" at bounding box center [198, 94] width 336 height 40
drag, startPoint x: 97, startPoint y: 103, endPoint x: 102, endPoint y: 107, distance: 5.6
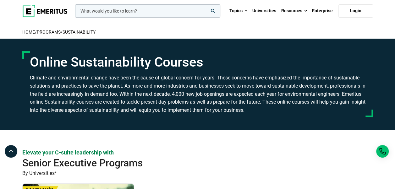
click at [98, 103] on h3 "Climate and environmental change have been the cause of global concern for year…" at bounding box center [198, 94] width 336 height 40
click at [135, 106] on h3 "Climate and environmental change have been the cause of global concern for year…" at bounding box center [198, 94] width 336 height 40
click at [151, 105] on h3 "Climate and environmental change have been the cause of global concern for year…" at bounding box center [198, 94] width 336 height 40
drag, startPoint x: 151, startPoint y: 105, endPoint x: 155, endPoint y: 105, distance: 4.1
click at [155, 105] on h3 "Climate and environmental change have been the cause of global concern for year…" at bounding box center [198, 94] width 336 height 40
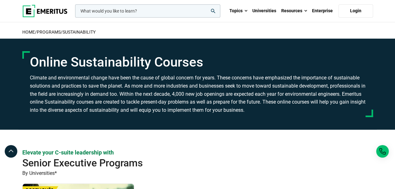
drag, startPoint x: 155, startPoint y: 105, endPoint x: 190, endPoint y: 107, distance: 35.3
click at [187, 107] on h3 "Climate and environmental change have been the cause of global concern for year…" at bounding box center [198, 94] width 336 height 40
drag, startPoint x: 202, startPoint y: 108, endPoint x: 219, endPoint y: 109, distance: 16.7
click at [202, 108] on h3 "Climate and environmental change have been the cause of global concern for year…" at bounding box center [198, 94] width 336 height 40
drag, startPoint x: 234, startPoint y: 108, endPoint x: 249, endPoint y: 110, distance: 14.6
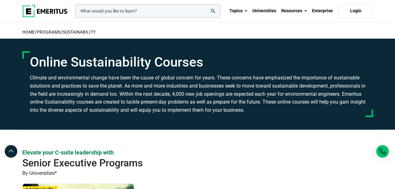
click at [235, 108] on h3 "Climate and environmental change have been the cause of global concern for year…" at bounding box center [198, 94] width 336 height 40
click at [311, 113] on h3 "Climate and environmental change have been the cause of global concern for year…" at bounding box center [198, 94] width 336 height 40
click at [300, 157] on h2 "Senior Executive Programs" at bounding box center [180, 163] width 316 height 13
click at [290, 104] on h3 "Climate and environmental change have been the cause of global concern for year…" at bounding box center [198, 94] width 336 height 40
drag, startPoint x: 309, startPoint y: 102, endPoint x: 355, endPoint y: 104, distance: 45.9
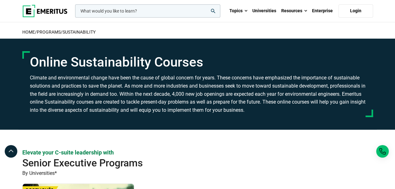
click at [309, 102] on h3 "Climate and environmental change have been the cause of global concern for year…" at bounding box center [198, 94] width 336 height 40
click at [355, 104] on h3 "Climate and environmental change have been the cause of global concern for year…" at bounding box center [198, 94] width 336 height 40
click at [370, 102] on div "Online Sustainability Courses Climate and environmental change have been the ca…" at bounding box center [197, 84] width 351 height 66
click at [320, 116] on div "Online Sustainability Courses Climate and environmental change have been the ca…" at bounding box center [197, 84] width 351 height 66
drag, startPoint x: 332, startPoint y: 109, endPoint x: 365, endPoint y: 106, distance: 33.1
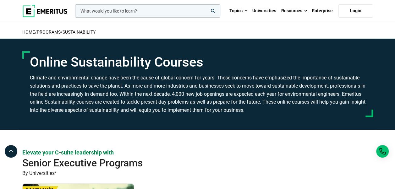
click at [332, 109] on h3 "Climate and environmental change have been the cause of global concern for year…" at bounding box center [198, 94] width 336 height 40
drag, startPoint x: 365, startPoint y: 106, endPoint x: 370, endPoint y: 104, distance: 5.9
click at [365, 106] on h3 "Climate and environmental change have been the cause of global concern for year…" at bounding box center [198, 94] width 336 height 40
click at [35, 109] on h3 "Climate and environmental change have been the cause of global concern for year…" at bounding box center [198, 94] width 336 height 40
click at [50, 111] on h3 "Climate and environmental change have been the cause of global concern for year…" at bounding box center [198, 94] width 336 height 40
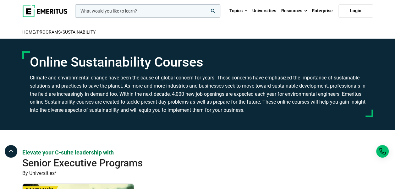
click at [60, 111] on h3 "Climate and environmental change have been the cause of global concern for year…" at bounding box center [198, 94] width 336 height 40
drag, startPoint x: 75, startPoint y: 114, endPoint x: 80, endPoint y: 114, distance: 5.0
click at [76, 114] on h3 "Climate and environmental change have been the cause of global concern for year…" at bounding box center [198, 94] width 336 height 40
click at [92, 114] on h3 "Climate and environmental change have been the cause of global concern for year…" at bounding box center [198, 94] width 336 height 40
click at [108, 114] on div "Online Sustainability Courses Climate and environmental change have been the ca…" at bounding box center [197, 84] width 351 height 66
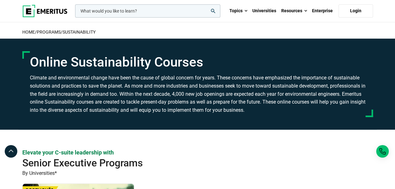
click at [122, 114] on div "Online Sustainability Courses Climate and environmental change have been the ca…" at bounding box center [197, 84] width 351 height 66
click at [165, 115] on div "Online Sustainability Courses Climate and environmental change have been the ca…" at bounding box center [197, 84] width 351 height 66
drag, startPoint x: 203, startPoint y: 118, endPoint x: 316, endPoint y: 128, distance: 112.8
click at [204, 118] on div "Online Sustainability Courses Climate and environmental change have been the ca…" at bounding box center [198, 84] width 358 height 91
click at [316, 128] on div "Online Sustainability Courses Climate and environmental change have been the ca…" at bounding box center [198, 84] width 358 height 91
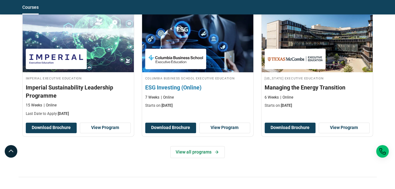
scroll to position [314, 0]
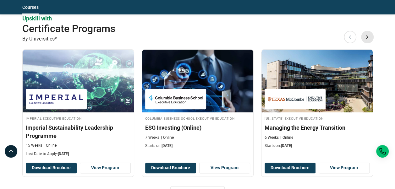
click at [369, 38] on button "Next" at bounding box center [367, 36] width 13 height 13
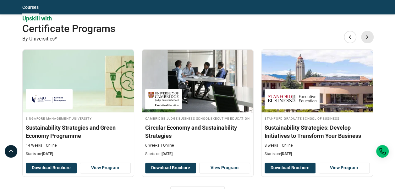
click at [369, 38] on button "Next" at bounding box center [367, 36] width 13 height 13
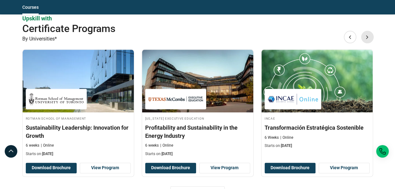
click at [369, 38] on button "Next" at bounding box center [367, 36] width 13 height 13
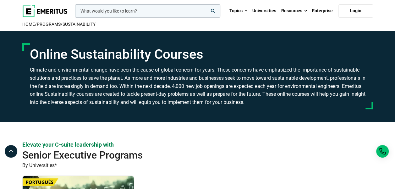
scroll to position [0, 0]
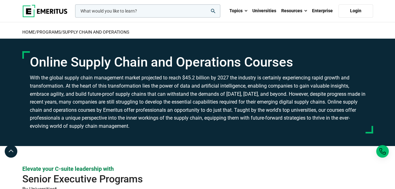
click at [162, 80] on h3 "With the global supply chain management market projected to reach $45.2 billion…" at bounding box center [198, 102] width 336 height 56
click at [330, 63] on h1 "Online Supply Chain and Operations Courses" at bounding box center [198, 62] width 336 height 16
click at [348, 67] on h1 "Online Supply Chain and Operations Courses" at bounding box center [198, 62] width 336 height 16
click at [357, 69] on h1 "Online Supply Chain and Operations Courses" at bounding box center [198, 62] width 336 height 16
click at [358, 70] on div "Online Supply Chain and Operations Courses" at bounding box center [197, 92] width 351 height 82
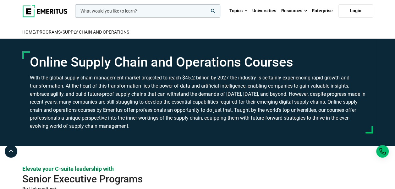
click at [45, 88] on h3 "With the global supply chain management market projected to reach $45.2 billion…" at bounding box center [198, 102] width 336 height 56
click at [51, 87] on h3 "With the global supply chain management market projected to reach $45.2 billion…" at bounding box center [198, 102] width 336 height 56
click at [69, 88] on h3 "With the global supply chain management market projected to reach $45.2 billion…" at bounding box center [198, 102] width 336 height 56
drag, startPoint x: 75, startPoint y: 87, endPoint x: 79, endPoint y: 87, distance: 4.1
click at [79, 87] on h3 "With the global supply chain management market projected to reach $45.2 billion…" at bounding box center [198, 102] width 336 height 56
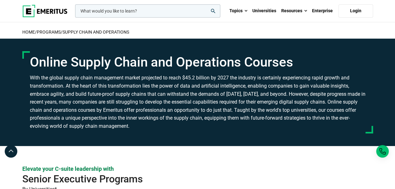
drag, startPoint x: 79, startPoint y: 87, endPoint x: 99, endPoint y: 87, distance: 19.8
click at [94, 87] on h3 "With the global supply chain management market projected to reach $45.2 billion…" at bounding box center [198, 102] width 336 height 56
click at [115, 90] on h3 "With the global supply chain management market projected to reach $45.2 billion…" at bounding box center [198, 102] width 336 height 56
click at [139, 90] on h3 "With the global supply chain management market projected to reach $45.2 billion…" at bounding box center [198, 102] width 336 height 56
click at [154, 89] on h3 "With the global supply chain management market projected to reach $45.2 billion…" at bounding box center [198, 102] width 336 height 56
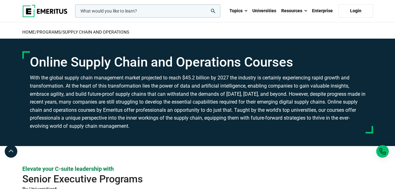
drag, startPoint x: 190, startPoint y: 92, endPoint x: 201, endPoint y: 91, distance: 11.0
click at [190, 91] on h3 "With the global supply chain management market projected to reach $45.2 billion…" at bounding box center [198, 102] width 336 height 56
click at [203, 91] on h3 "With the global supply chain management market projected to reach $45.2 billion…" at bounding box center [198, 102] width 336 height 56
click at [220, 91] on h3 "With the global supply chain management market projected to reach $45.2 billion…" at bounding box center [198, 102] width 336 height 56
click at [229, 91] on h3 "With the global supply chain management market projected to reach $45.2 billion…" at bounding box center [198, 102] width 336 height 56
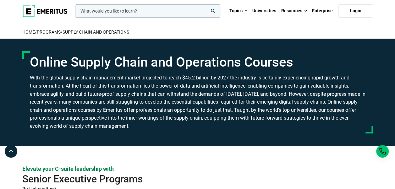
click at [243, 91] on h3 "With the global supply chain management market projected to reach $45.2 billion…" at bounding box center [198, 102] width 336 height 56
click at [256, 91] on h3 "With the global supply chain management market projected to reach $45.2 billion…" at bounding box center [198, 102] width 336 height 56
click at [274, 91] on h3 "With the global supply chain management market projected to reach $45.2 billion…" at bounding box center [198, 102] width 336 height 56
click at [293, 90] on h3 "With the global supply chain management market projected to reach $45.2 billion…" at bounding box center [198, 102] width 336 height 56
click at [328, 90] on h3 "With the global supply chain management market projected to reach $45.2 billion…" at bounding box center [198, 102] width 336 height 56
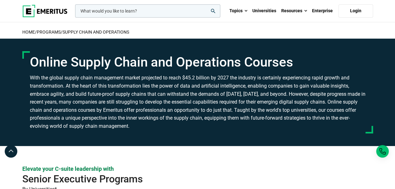
click at [354, 88] on h3 "With the global supply chain management market projected to reach $45.2 billion…" at bounding box center [198, 102] width 336 height 56
click at [37, 97] on h3 "With the global supply chain management market projected to reach $45.2 billion…" at bounding box center [198, 102] width 336 height 56
click at [46, 96] on h3 "With the global supply chain management market projected to reach $45.2 billion…" at bounding box center [198, 102] width 336 height 56
click at [56, 96] on h3 "With the global supply chain management market projected to reach $45.2 billion…" at bounding box center [198, 102] width 336 height 56
click at [62, 97] on h3 "With the global supply chain management market projected to reach $45.2 billion…" at bounding box center [198, 102] width 336 height 56
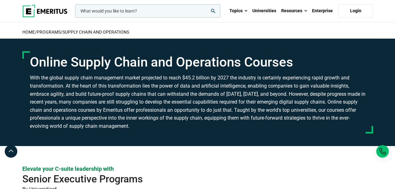
click at [76, 96] on h3 "With the global supply chain management market projected to reach $45.2 billion…" at bounding box center [198, 102] width 336 height 56
click at [82, 96] on h3 "With the global supply chain management market projected to reach $45.2 billion…" at bounding box center [198, 102] width 336 height 56
drag, startPoint x: 90, startPoint y: 96, endPoint x: 97, endPoint y: 96, distance: 6.6
click at [91, 96] on h3 "With the global supply chain management market projected to reach $45.2 billion…" at bounding box center [198, 102] width 336 height 56
click at [97, 96] on h3 "With the global supply chain management market projected to reach $45.2 billion…" at bounding box center [198, 102] width 336 height 56
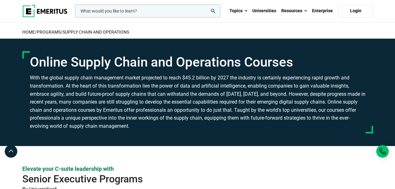
click at [102, 96] on h3 "With the global supply chain management market projected to reach $45.2 billion…" at bounding box center [198, 102] width 336 height 56
click at [113, 96] on h3 "With the global supply chain management market projected to reach $45.2 billion…" at bounding box center [198, 102] width 336 height 56
click at [124, 96] on h3 "With the global supply chain management market projected to reach $45.2 billion…" at bounding box center [198, 102] width 336 height 56
click at [135, 96] on h3 "With the global supply chain management market projected to reach $45.2 billion…" at bounding box center [198, 102] width 336 height 56
drag, startPoint x: 135, startPoint y: 96, endPoint x: 145, endPoint y: 96, distance: 9.4
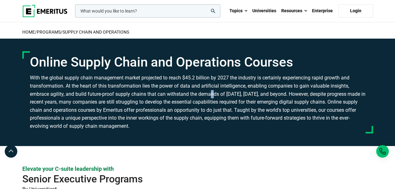
click at [145, 96] on h3 "With the global supply chain management market projected to reach $45.2 billion…" at bounding box center [198, 102] width 336 height 56
drag, startPoint x: 145, startPoint y: 96, endPoint x: 191, endPoint y: 98, distance: 45.9
click at [191, 98] on h3 "With the global supply chain management market projected to reach $45.2 billion…" at bounding box center [198, 102] width 336 height 56
drag, startPoint x: 191, startPoint y: 98, endPoint x: 213, endPoint y: 97, distance: 22.6
click at [203, 97] on h3 "With the global supply chain management market projected to reach $45.2 billion…" at bounding box center [198, 102] width 336 height 56
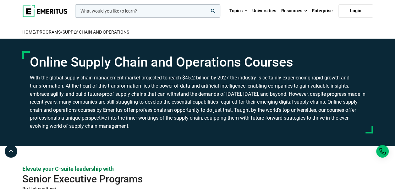
click at [230, 98] on h3 "With the global supply chain management market projected to reach $45.2 billion…" at bounding box center [198, 102] width 336 height 56
click at [263, 97] on h3 "With the global supply chain management market projected to reach $45.2 billion…" at bounding box center [198, 102] width 336 height 56
click at [285, 97] on h3 "With the global supply chain management market projected to reach $45.2 billion…" at bounding box center [198, 102] width 336 height 56
click at [306, 98] on h3 "With the global supply chain management market projected to reach $45.2 billion…" at bounding box center [198, 102] width 336 height 56
click at [318, 98] on h3 "With the global supply chain management market projected to reach $45.2 billion…" at bounding box center [198, 102] width 336 height 56
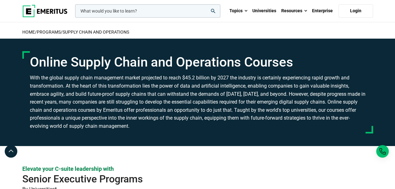
drag, startPoint x: 318, startPoint y: 98, endPoint x: 356, endPoint y: 94, distance: 37.6
click at [341, 96] on h3 "With the global supply chain management market projected to reach $45.2 billion…" at bounding box center [198, 102] width 336 height 56
click at [362, 94] on h3 "With the global supply chain management market projected to reach $45.2 billion…" at bounding box center [198, 102] width 336 height 56
drag, startPoint x: 48, startPoint y: 112, endPoint x: 62, endPoint y: 109, distance: 13.9
click at [49, 112] on h3 "With the global supply chain management market projected to reach $45.2 billion…" at bounding box center [198, 102] width 336 height 56
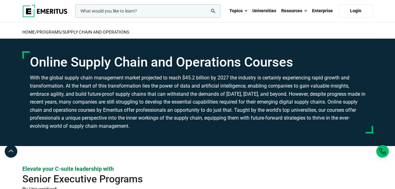
click at [62, 109] on h3 "With the global supply chain management market projected to reach $45.2 billion…" at bounding box center [198, 102] width 336 height 56
drag, startPoint x: 75, startPoint y: 108, endPoint x: 97, endPoint y: 110, distance: 22.1
click at [76, 108] on h3 "With the global supply chain management market projected to reach $45.2 billion…" at bounding box center [198, 102] width 336 height 56
click at [97, 110] on h3 "With the global supply chain management market projected to reach $45.2 billion…" at bounding box center [198, 102] width 336 height 56
click at [123, 111] on h3 "With the global supply chain management market projected to reach $45.2 billion…" at bounding box center [198, 102] width 336 height 56
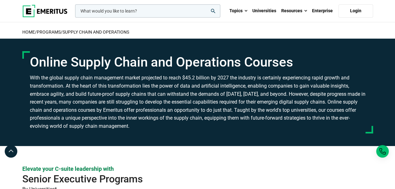
drag, startPoint x: 143, startPoint y: 111, endPoint x: 170, endPoint y: 109, distance: 26.5
click at [144, 111] on h3 "With the global supply chain management market projected to reach $45.2 billion…" at bounding box center [198, 102] width 336 height 56
click at [170, 109] on h3 "With the global supply chain management market projected to reach $45.2 billion…" at bounding box center [198, 102] width 336 height 56
click at [179, 109] on h3 "With the global supply chain management market projected to reach $45.2 billion…" at bounding box center [198, 102] width 336 height 56
click at [193, 109] on h3 "With the global supply chain management market projected to reach $45.2 billion…" at bounding box center [198, 102] width 336 height 56
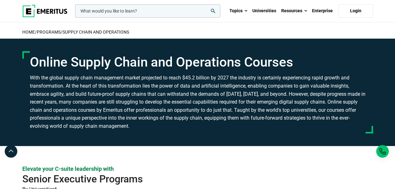
click at [204, 109] on h3 "With the global supply chain management market projected to reach $45.2 billion…" at bounding box center [198, 102] width 336 height 56
drag, startPoint x: 205, startPoint y: 109, endPoint x: 227, endPoint y: 107, distance: 22.1
click at [227, 107] on h3 "With the global supply chain management market projected to reach $45.2 billion…" at bounding box center [198, 102] width 336 height 56
drag, startPoint x: 227, startPoint y: 107, endPoint x: 251, endPoint y: 106, distance: 23.6
click at [238, 107] on h3 "With the global supply chain management market projected to reach $45.2 billion…" at bounding box center [198, 102] width 336 height 56
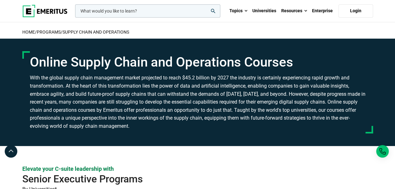
click at [257, 106] on h3 "With the global supply chain management market projected to reach $45.2 billion…" at bounding box center [198, 102] width 336 height 56
drag, startPoint x: 276, startPoint y: 106, endPoint x: 297, endPoint y: 106, distance: 20.4
click at [277, 106] on h3 "With the global supply chain management market projected to reach $45.2 billion…" at bounding box center [198, 102] width 336 height 56
click at [297, 106] on h3 "With the global supply chain management market projected to reach $45.2 billion…" at bounding box center [198, 102] width 336 height 56
click at [322, 105] on h3 "With the global supply chain management market projected to reach $45.2 billion…" at bounding box center [198, 102] width 336 height 56
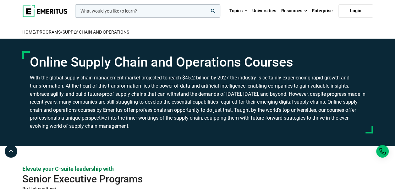
click at [341, 104] on h3 "With the global supply chain management market projected to reach $45.2 billion…" at bounding box center [198, 102] width 336 height 56
click at [362, 102] on h3 "With the global supply chain management market projected to reach $45.2 billion…" at bounding box center [198, 102] width 336 height 56
click at [38, 110] on h3 "With the global supply chain management market projected to reach $45.2 billion…" at bounding box center [198, 102] width 336 height 56
drag, startPoint x: 57, startPoint y: 111, endPoint x: 99, endPoint y: 113, distance: 41.5
click at [58, 111] on h3 "With the global supply chain management market projected to reach $45.2 billion…" at bounding box center [198, 102] width 336 height 56
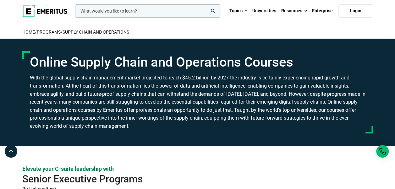
click at [99, 113] on h3 "With the global supply chain management market projected to reach $45.2 billion…" at bounding box center [198, 102] width 336 height 56
click at [121, 111] on h3 "With the global supply chain management market projected to reach $45.2 billion…" at bounding box center [198, 102] width 336 height 56
click at [167, 114] on h3 "With the global supply chain management market projected to reach $45.2 billion…" at bounding box center [198, 102] width 336 height 56
click at [215, 114] on h3 "With the global supply chain management market projected to reach $45.2 billion…" at bounding box center [198, 102] width 336 height 56
drag, startPoint x: 253, startPoint y: 114, endPoint x: 296, endPoint y: 115, distance: 43.4
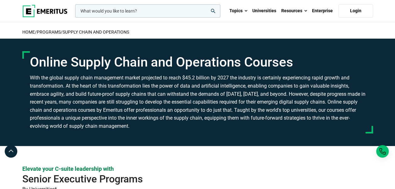
click at [254, 114] on h3 "With the global supply chain management market projected to reach $45.2 billion…" at bounding box center [198, 102] width 336 height 56
drag, startPoint x: 296, startPoint y: 115, endPoint x: 342, endPoint y: 111, distance: 45.8
click at [298, 114] on h3 "With the global supply chain management market projected to reach $45.2 billion…" at bounding box center [198, 102] width 336 height 56
click at [343, 111] on h3 "With the global supply chain management market projected to reach $45.2 billion…" at bounding box center [198, 102] width 336 height 56
click at [365, 109] on h3 "With the global supply chain management market projected to reach $45.2 billion…" at bounding box center [198, 102] width 336 height 56
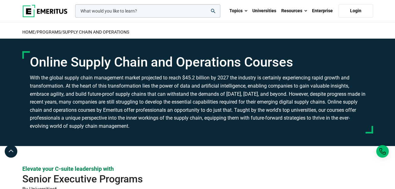
click at [256, 142] on div "Online Supply Chain and Operations Courses" at bounding box center [198, 93] width 358 height 108
click at [174, 133] on div "Online Supply Chain and Operations Courses" at bounding box center [197, 92] width 351 height 82
click at [55, 122] on h3 "With the global supply chain management market projected to reach $45.2 billion…" at bounding box center [198, 102] width 336 height 56
click at [102, 123] on h3 "With the global supply chain management market projected to reach $45.2 billion…" at bounding box center [198, 102] width 336 height 56
click at [136, 125] on h3 "With the global supply chain management market projected to reach $45.2 billion…" at bounding box center [198, 102] width 336 height 56
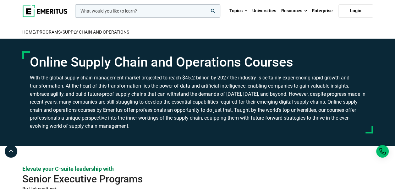
click at [178, 126] on h3 "With the global supply chain management market projected to reach $45.2 billion…" at bounding box center [198, 102] width 336 height 56
click at [205, 126] on h3 "With the global supply chain management market projected to reach $45.2 billion…" at bounding box center [198, 102] width 336 height 56
click at [231, 128] on h3 "With the global supply chain management market projected to reach $45.2 billion…" at bounding box center [198, 102] width 336 height 56
drag, startPoint x: 259, startPoint y: 128, endPoint x: 288, endPoint y: 129, distance: 29.6
click at [259, 128] on h3 "With the global supply chain management market projected to reach $45.2 billion…" at bounding box center [198, 102] width 336 height 56
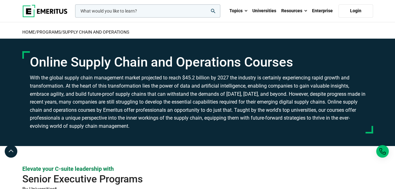
click at [296, 129] on h3 "With the global supply chain management market projected to reach $45.2 billion…" at bounding box center [198, 102] width 336 height 56
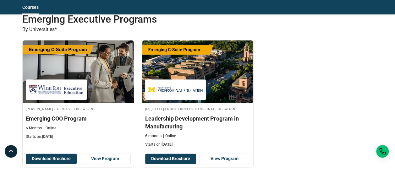
scroll to position [314, 0]
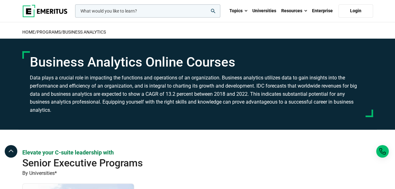
click at [264, 95] on h3 "Data plays a crucial role in impacting the functions and operations of an organ…" at bounding box center [198, 94] width 336 height 40
click at [295, 95] on h3 "Data plays a crucial role in impacting the functions and operations of an organ…" at bounding box center [198, 94] width 336 height 40
click at [313, 95] on h3 "Data plays a crucial role in impacting the functions and operations of an organ…" at bounding box center [198, 94] width 336 height 40
click at [343, 95] on h3 "Data plays a crucial role in impacting the functions and operations of an organ…" at bounding box center [198, 94] width 336 height 40
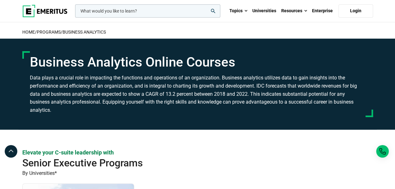
click at [367, 95] on div "Business Analytics Online Courses Data plays a crucial role in impacting the fu…" at bounding box center [197, 84] width 351 height 66
click at [42, 101] on h3 "Data plays a crucial role in impacting the functions and operations of an organ…" at bounding box center [198, 94] width 336 height 40
click at [66, 102] on h3 "Data plays a crucial role in impacting the functions and operations of an organ…" at bounding box center [198, 94] width 336 height 40
click at [91, 102] on h3 "Data plays a crucial role in impacting the functions and operations of an organ…" at bounding box center [198, 94] width 336 height 40
click at [98, 102] on h3 "Data plays a crucial role in impacting the functions and operations of an organ…" at bounding box center [198, 94] width 336 height 40
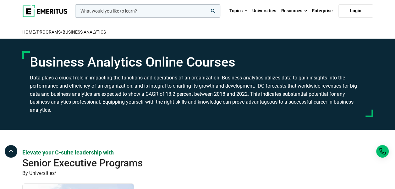
click at [115, 103] on h3 "Data plays a crucial role in impacting the functions and operations of an organ…" at bounding box center [198, 94] width 336 height 40
click at [130, 105] on h3 "Data plays a crucial role in impacting the functions and operations of an organ…" at bounding box center [198, 94] width 336 height 40
click at [143, 105] on h3 "Data plays a crucial role in impacting the functions and operations of an organ…" at bounding box center [198, 94] width 336 height 40
click at [151, 105] on h3 "Data plays a crucial role in impacting the functions and operations of an organ…" at bounding box center [198, 94] width 336 height 40
click at [162, 105] on h3 "Data plays a crucial role in impacting the functions and operations of an organ…" at bounding box center [198, 94] width 336 height 40
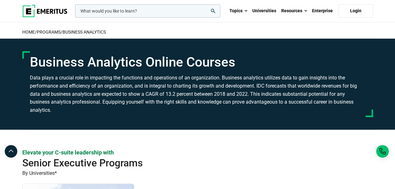
drag, startPoint x: 176, startPoint y: 105, endPoint x: 194, endPoint y: 105, distance: 18.5
click at [176, 105] on h3 "Data plays a crucial role in impacting the functions and operations of an organ…" at bounding box center [198, 94] width 336 height 40
drag, startPoint x: 194, startPoint y: 105, endPoint x: 209, endPoint y: 106, distance: 15.1
click at [194, 105] on h3 "Data plays a crucial role in impacting the functions and operations of an organ…" at bounding box center [198, 94] width 336 height 40
drag, startPoint x: 209, startPoint y: 106, endPoint x: 233, endPoint y: 106, distance: 23.3
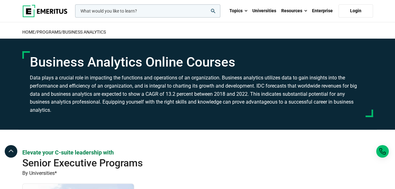
click at [209, 106] on h3 "Data plays a crucial role in impacting the functions and operations of an organ…" at bounding box center [198, 94] width 336 height 40
click at [233, 106] on h3 "Data plays a crucial role in impacting the functions and operations of an organ…" at bounding box center [198, 94] width 336 height 40
drag, startPoint x: 251, startPoint y: 106, endPoint x: 280, endPoint y: 109, distance: 29.3
click at [252, 106] on h3 "Data plays a crucial role in impacting the functions and operations of an organ…" at bounding box center [198, 94] width 336 height 40
drag, startPoint x: 284, startPoint y: 109, endPoint x: 319, endPoint y: 108, distance: 35.9
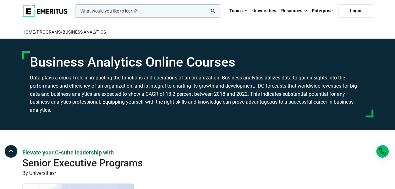
click at [293, 109] on h3 "Data plays a crucial role in impacting the functions and operations of an organ…" at bounding box center [198, 94] width 336 height 40
drag, startPoint x: 319, startPoint y: 108, endPoint x: 342, endPoint y: 107, distance: 22.6
click at [320, 108] on h3 "Data plays a crucial role in impacting the functions and operations of an organ…" at bounding box center [198, 94] width 336 height 40
click at [343, 107] on h3 "Data plays a crucial role in impacting the functions and operations of an organ…" at bounding box center [198, 94] width 336 height 40
click at [346, 107] on h3 "Data plays a crucial role in impacting the functions and operations of an organ…" at bounding box center [198, 94] width 336 height 40
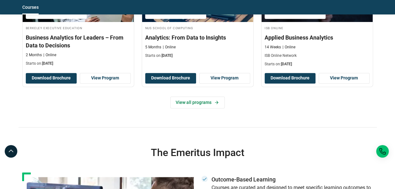
scroll to position [377, 0]
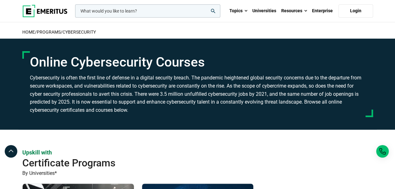
click at [43, 66] on h1 "Online Cybersecurity Courses" at bounding box center [198, 62] width 336 height 16
click at [81, 67] on h1 "Online Cybersecurity Courses" at bounding box center [198, 62] width 336 height 16
click at [142, 67] on h1 "Online Cybersecurity Courses" at bounding box center [198, 62] width 336 height 16
click at [49, 80] on h3 "Cybersecurity is often the first line of defense in a digital security breach. …" at bounding box center [198, 94] width 336 height 40
click at [75, 80] on h3 "Cybersecurity is often the first line of defense in a digital security breach. …" at bounding box center [198, 94] width 336 height 40
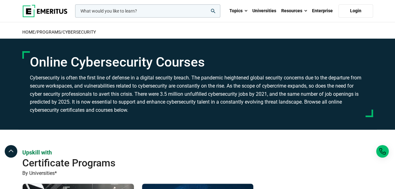
click at [92, 80] on h3 "Cybersecurity is often the first line of defense in a digital security breach. …" at bounding box center [198, 94] width 336 height 40
click at [105, 80] on h3 "Cybersecurity is often the first line of defense in a digital security breach. …" at bounding box center [198, 94] width 336 height 40
click at [116, 80] on h3 "Cybersecurity is often the first line of defense in a digital security breach. …" at bounding box center [198, 94] width 336 height 40
click at [136, 80] on h3 "Cybersecurity is often the first line of defense in a digital security breach. …" at bounding box center [198, 94] width 336 height 40
click at [154, 80] on h3 "Cybersecurity is often the first line of defense in a digital security breach. …" at bounding box center [198, 94] width 336 height 40
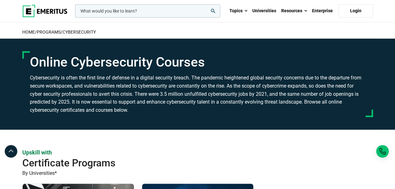
drag, startPoint x: 154, startPoint y: 80, endPoint x: 188, endPoint y: 81, distance: 33.7
click at [184, 81] on h3 "Cybersecurity is often the first line of defense in a digital security breach. …" at bounding box center [198, 94] width 336 height 40
click at [190, 81] on h3 "Cybersecurity is often the first line of defense in a digital security breach. …" at bounding box center [198, 94] width 336 height 40
click at [241, 70] on div "Online Cybersecurity Courses Cybersecurity is often the first line of defense i…" at bounding box center [197, 84] width 351 height 66
click at [199, 78] on h3 "Cybersecurity is often the first line of defense in a digital security breach. …" at bounding box center [198, 94] width 336 height 40
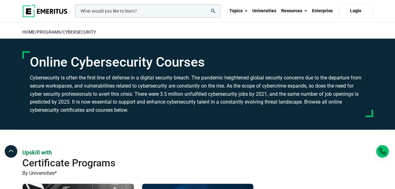
click at [214, 79] on h3 "Cybersecurity is often the first line of defense in a digital security breach. …" at bounding box center [198, 94] width 336 height 40
click at [227, 78] on h3 "Cybersecurity is often the first line of defense in a digital security breach. …" at bounding box center [198, 94] width 336 height 40
click at [237, 78] on h3 "Cybersecurity is often the first line of defense in a digital security breach. …" at bounding box center [198, 94] width 336 height 40
click at [250, 78] on h3 "Cybersecurity is often the first line of defense in a digital security breach. …" at bounding box center [198, 94] width 336 height 40
click at [260, 78] on h3 "Cybersecurity is often the first line of defense in a digital security breach. …" at bounding box center [198, 94] width 336 height 40
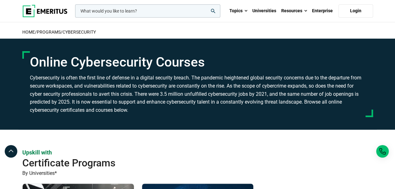
click at [276, 78] on h3 "Cybersecurity is often the first line of defense in a digital security breach. …" at bounding box center [198, 94] width 336 height 40
click at [287, 79] on h3 "Cybersecurity is often the first line of defense in a digital security breach. …" at bounding box center [198, 94] width 336 height 40
click at [301, 79] on h3 "Cybersecurity is often the first line of defense in a digital security breach. …" at bounding box center [198, 94] width 336 height 40
click at [382, 75] on section "Online Cybersecurity Courses Cybersecurity is often the first line of defense i…" at bounding box center [197, 84] width 395 height 91
click at [29, 87] on div "Online Cybersecurity Courses Cybersecurity is often the first line of defense i…" at bounding box center [197, 84] width 351 height 66
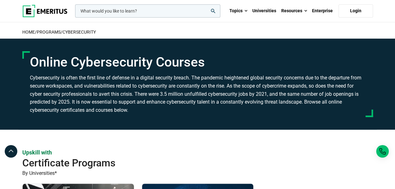
click at [48, 87] on h3 "Cybersecurity is often the first line of defense in a digital security breach. …" at bounding box center [198, 94] width 336 height 40
click at [60, 87] on h3 "Cybersecurity is often the first line of defense in a digital security breach. …" at bounding box center [198, 94] width 336 height 40
click at [73, 90] on h3 "Cybersecurity is often the first line of defense in a digital security breach. …" at bounding box center [198, 94] width 336 height 40
click at [100, 89] on h3 "Cybersecurity is often the first line of defense in a digital security breach. …" at bounding box center [198, 94] width 336 height 40
click at [113, 89] on h3 "Cybersecurity is often the first line of defense in a digital security breach. …" at bounding box center [198, 94] width 336 height 40
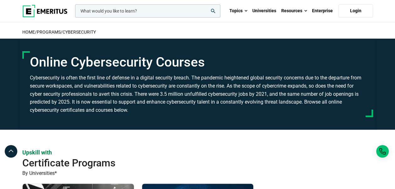
click at [130, 89] on h3 "Cybersecurity is often the first line of defense in a digital security breach. …" at bounding box center [198, 94] width 336 height 40
click at [143, 89] on h3 "Cybersecurity is often the first line of defense in a digital security breach. …" at bounding box center [198, 94] width 336 height 40
click at [158, 89] on h3 "Cybersecurity is often the first line of defense in a digital security breach. …" at bounding box center [198, 94] width 336 height 40
click at [175, 89] on h3 "Cybersecurity is often the first line of defense in a digital security breach. …" at bounding box center [198, 94] width 336 height 40
click at [197, 89] on h3 "Cybersecurity is often the first line of defense in a digital security breach. …" at bounding box center [198, 94] width 336 height 40
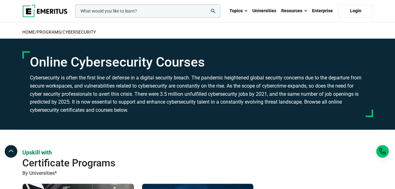
drag, startPoint x: 211, startPoint y: 89, endPoint x: 225, endPoint y: 90, distance: 13.5
click at [211, 89] on h3 "Cybersecurity is often the first line of defense in a digital security breach. …" at bounding box center [198, 94] width 336 height 40
click at [225, 90] on h3 "Cybersecurity is often the first line of defense in a digital security breach. …" at bounding box center [198, 94] width 336 height 40
click at [253, 90] on h3 "Cybersecurity is often the first line of defense in a digital security breach. …" at bounding box center [198, 94] width 336 height 40
click at [276, 89] on h3 "Cybersecurity is often the first line of defense in a digital security breach. …" at bounding box center [198, 94] width 336 height 40
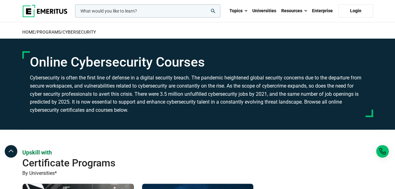
click at [296, 89] on h3 "Cybersecurity is often the first line of defense in a digital security breach. …" at bounding box center [198, 94] width 336 height 40
click at [327, 88] on h3 "Cybersecurity is often the first line of defense in a digital security breach. …" at bounding box center [198, 94] width 336 height 40
click at [351, 88] on h3 "Cybersecurity is often the first line of defense in a digital security breach. …" at bounding box center [198, 94] width 336 height 40
click at [362, 88] on h3 "Cybersecurity is often the first line of defense in a digital security breach. …" at bounding box center [198, 94] width 336 height 40
click at [16, 95] on section "Online Cybersecurity Courses Cybersecurity is often the first line of defense i…" at bounding box center [197, 84] width 395 height 91
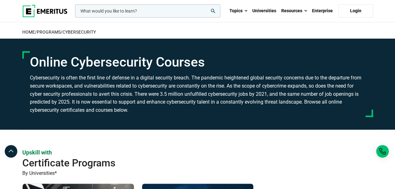
click at [34, 95] on h3 "Cybersecurity is often the first line of defense in a digital security breach. …" at bounding box center [198, 94] width 336 height 40
click at [46, 96] on h3 "Cybersecurity is often the first line of defense in a digital security breach. …" at bounding box center [198, 94] width 336 height 40
click at [59, 97] on h3 "Cybersecurity is often the first line of defense in a digital security breach. …" at bounding box center [198, 94] width 336 height 40
drag, startPoint x: 79, startPoint y: 97, endPoint x: 102, endPoint y: 98, distance: 23.3
click at [80, 97] on h3 "Cybersecurity is often the first line of defense in a digital security breach. …" at bounding box center [198, 94] width 336 height 40
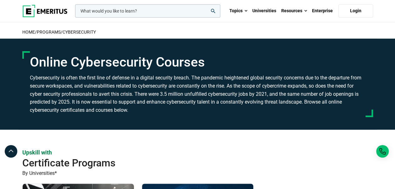
click at [103, 98] on h3 "Cybersecurity is often the first line of defense in a digital security breach. …" at bounding box center [198, 94] width 336 height 40
click at [125, 98] on h3 "Cybersecurity is often the first line of defense in a digital security breach. …" at bounding box center [198, 94] width 336 height 40
click at [367, 91] on div "Online Cybersecurity Courses Cybersecurity is often the first line of defense i…" at bounding box center [197, 84] width 351 height 66
click at [46, 103] on h3 "Cybersecurity is often the first line of defense in a digital security breach. …" at bounding box center [198, 94] width 336 height 40
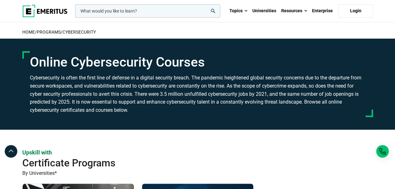
drag, startPoint x: 46, startPoint y: 103, endPoint x: 84, endPoint y: 105, distance: 37.8
click at [80, 105] on h3 "Cybersecurity is often the first line of defense in a digital security breach. …" at bounding box center [198, 94] width 336 height 40
drag, startPoint x: 97, startPoint y: 106, endPoint x: 113, endPoint y: 107, distance: 16.4
click at [97, 106] on h3 "Cybersecurity is often the first line of defense in a digital security breach. …" at bounding box center [198, 94] width 336 height 40
click at [114, 107] on h3 "Cybersecurity is often the first line of defense in a digital security breach. …" at bounding box center [198, 94] width 336 height 40
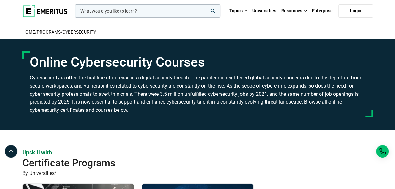
drag, startPoint x: 114, startPoint y: 107, endPoint x: 166, endPoint y: 108, distance: 51.3
click at [153, 108] on h3 "Cybersecurity is often the first line of defense in a digital security breach. …" at bounding box center [198, 94] width 336 height 40
drag, startPoint x: 188, startPoint y: 109, endPoint x: 261, endPoint y: 108, distance: 73.3
click at [189, 109] on h3 "Cybersecurity is often the first line of defense in a digital security breach. …" at bounding box center [198, 94] width 336 height 40
drag, startPoint x: 264, startPoint y: 108, endPoint x: 285, endPoint y: 107, distance: 21.1
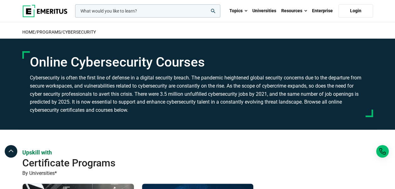
click at [273, 107] on h3 "Cybersecurity is often the first line of defense in a digital security breach. …" at bounding box center [198, 94] width 336 height 40
drag, startPoint x: 309, startPoint y: 109, endPoint x: 310, endPoint y: 122, distance: 13.2
click at [309, 109] on h3 "Cybersecurity is often the first line of defense in a digital security breach. …" at bounding box center [198, 94] width 336 height 40
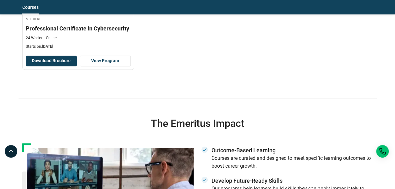
scroll to position [409, 0]
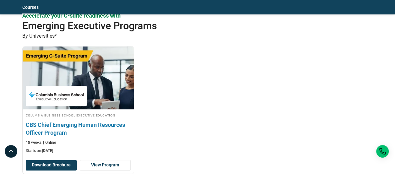
scroll to position [377, 0]
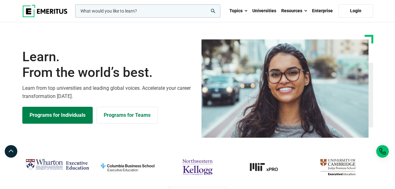
drag, startPoint x: 0, startPoint y: 0, endPoint x: 133, endPoint y: 36, distance: 138.2
click at [133, 36] on div "Learn. From the world’s best. Learn from top universities and leading global vo…" at bounding box center [198, 86] width 358 height 103
click at [247, 10] on span at bounding box center [246, 11] width 3 height 6
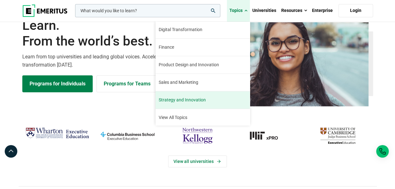
scroll to position [94, 0]
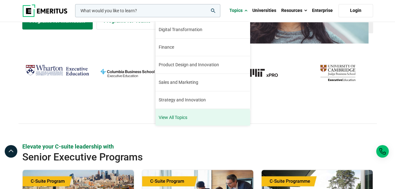
click at [182, 114] on link "View All Topics" at bounding box center [203, 117] width 94 height 17
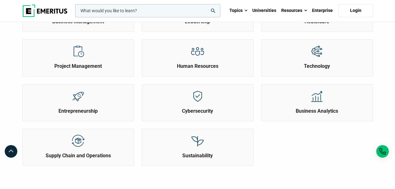
scroll to position [252, 0]
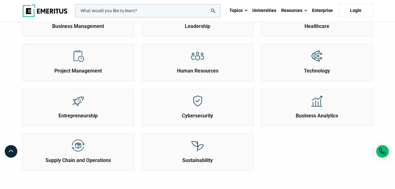
click at [301, 162] on div "AI and Machine Learning Product Design and Innovation Digital Transformation" at bounding box center [198, 21] width 358 height 313
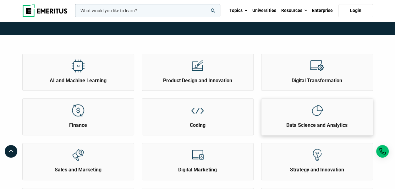
scroll to position [0, 0]
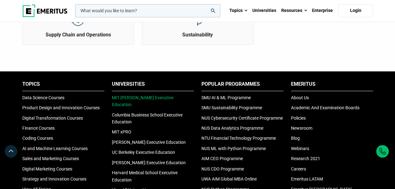
scroll to position [409, 0]
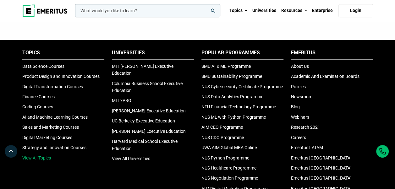
click at [43, 156] on link "View All Topics" at bounding box center [36, 158] width 29 height 5
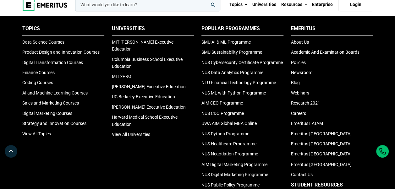
scroll to position [340, 0]
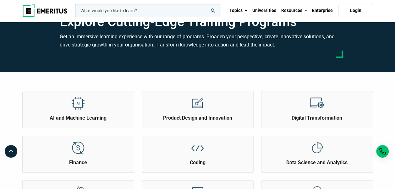
scroll to position [0, 0]
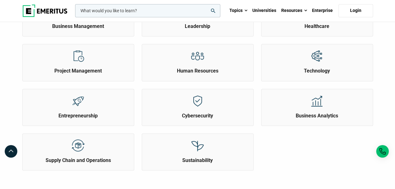
scroll to position [346, 0]
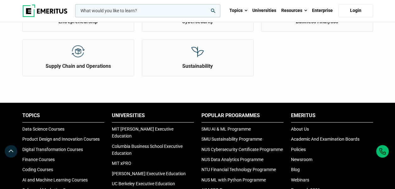
drag, startPoint x: 265, startPoint y: 68, endPoint x: 279, endPoint y: 77, distance: 16.5
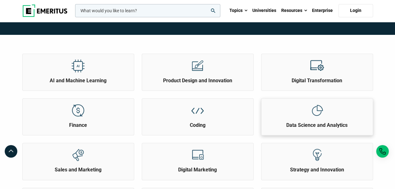
scroll to position [0, 0]
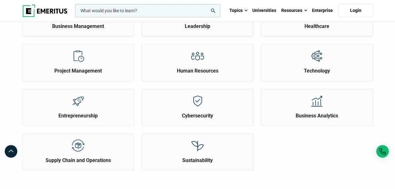
scroll to position [346, 0]
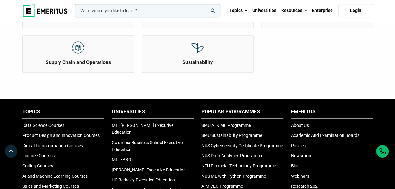
scroll to position [314, 0]
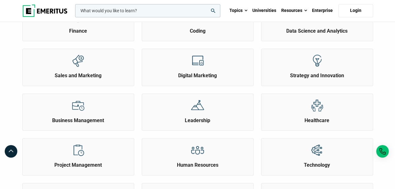
scroll to position [63, 0]
